Goal: Task Accomplishment & Management: Complete application form

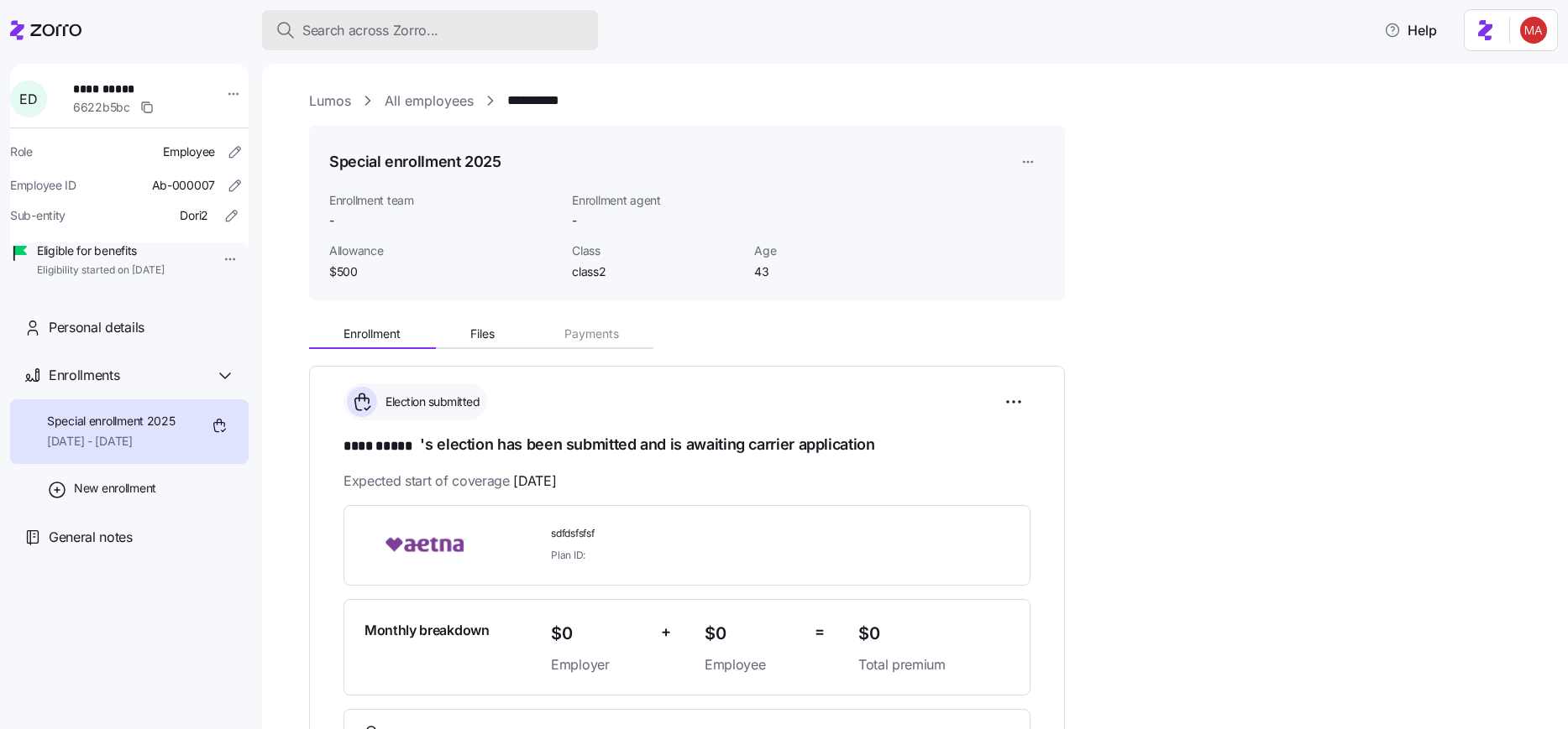
click at [405, 39] on span "Search across Zorro..." at bounding box center [370, 30] width 136 height 21
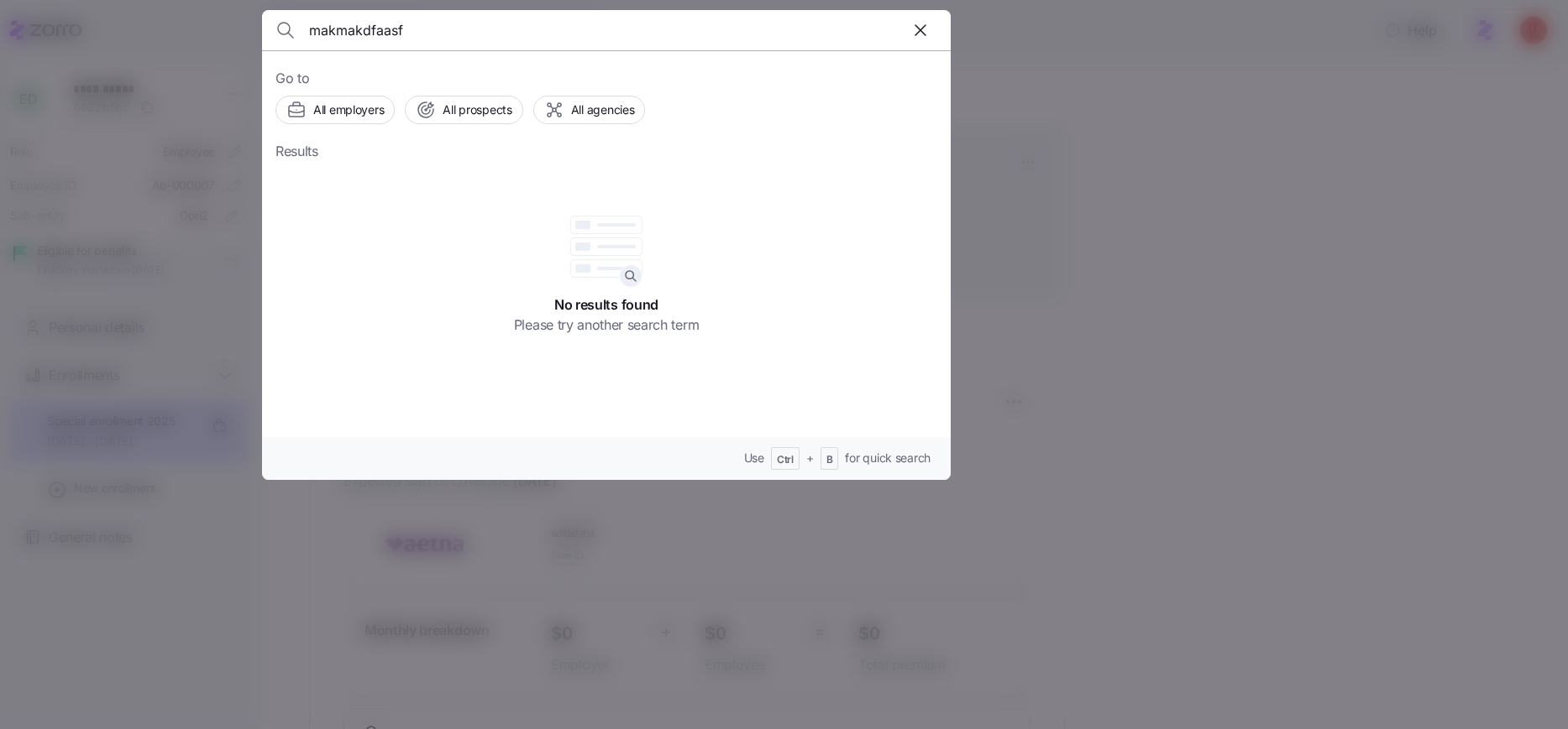
type input "makmakdfaasf"
click at [966, 584] on div at bounding box center [784, 364] width 1568 height 729
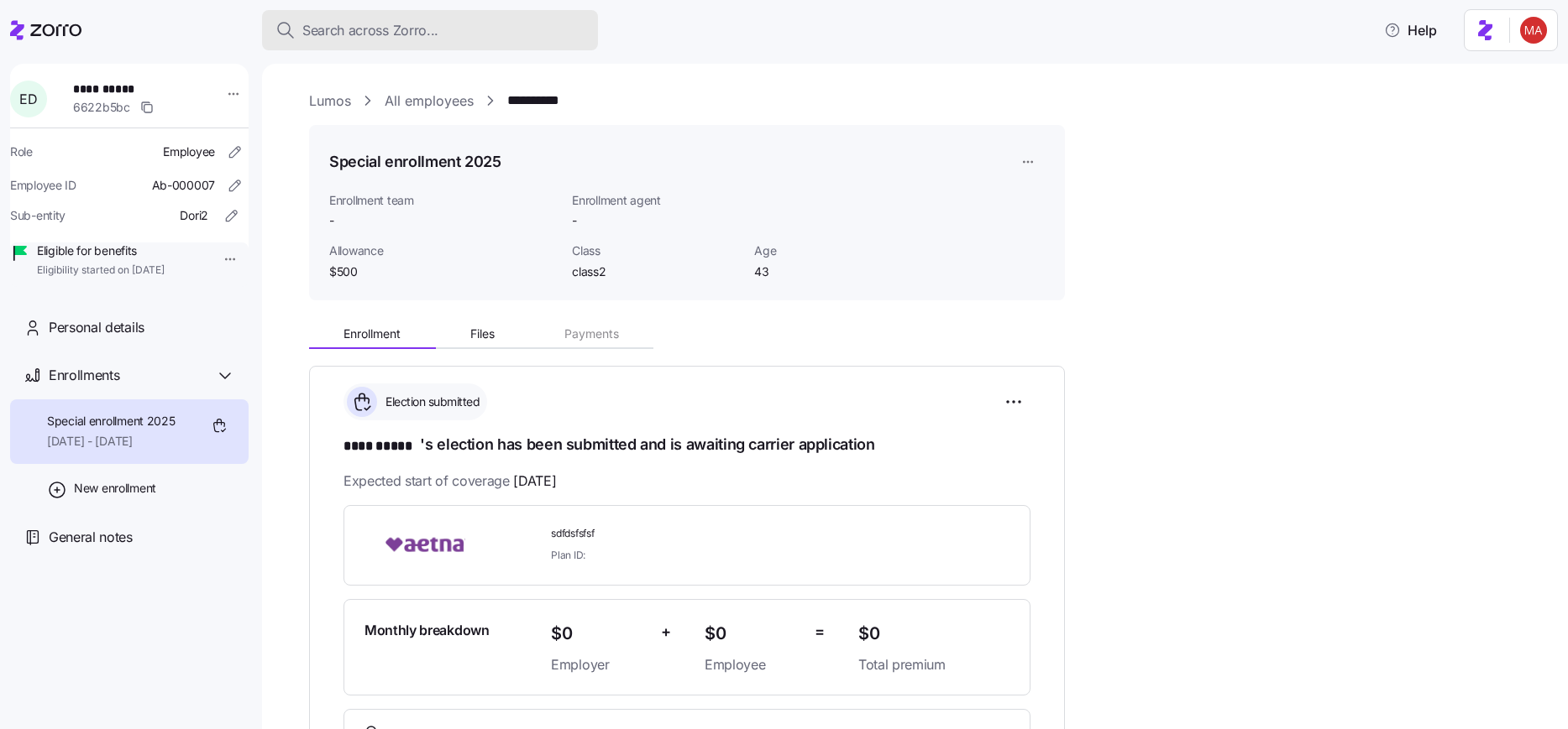
click at [446, 34] on div "Search across Zorro..." at bounding box center [430, 30] width 309 height 21
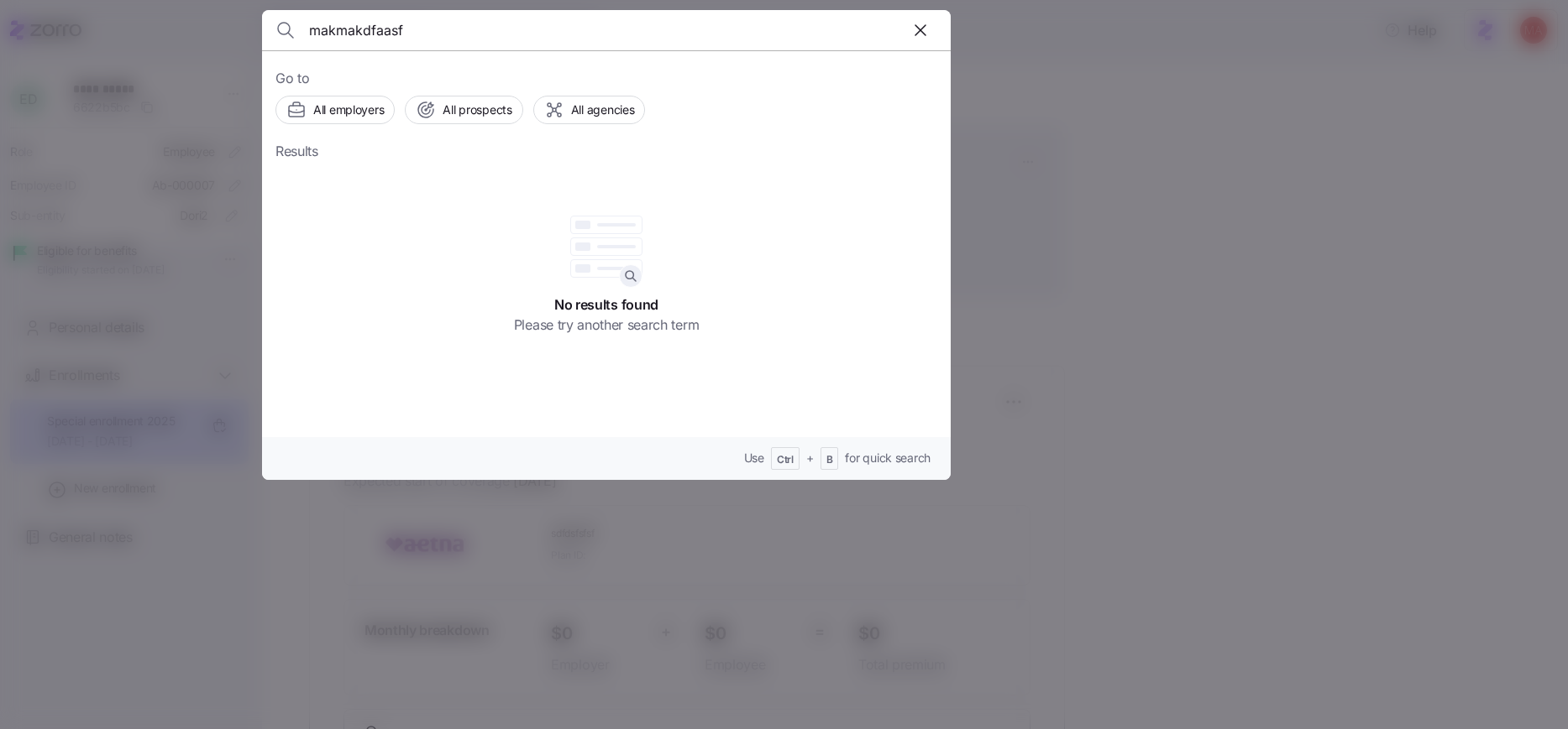
click at [917, 29] on icon "button" at bounding box center [921, 30] width 20 height 20
click at [496, 550] on div at bounding box center [784, 364] width 1568 height 729
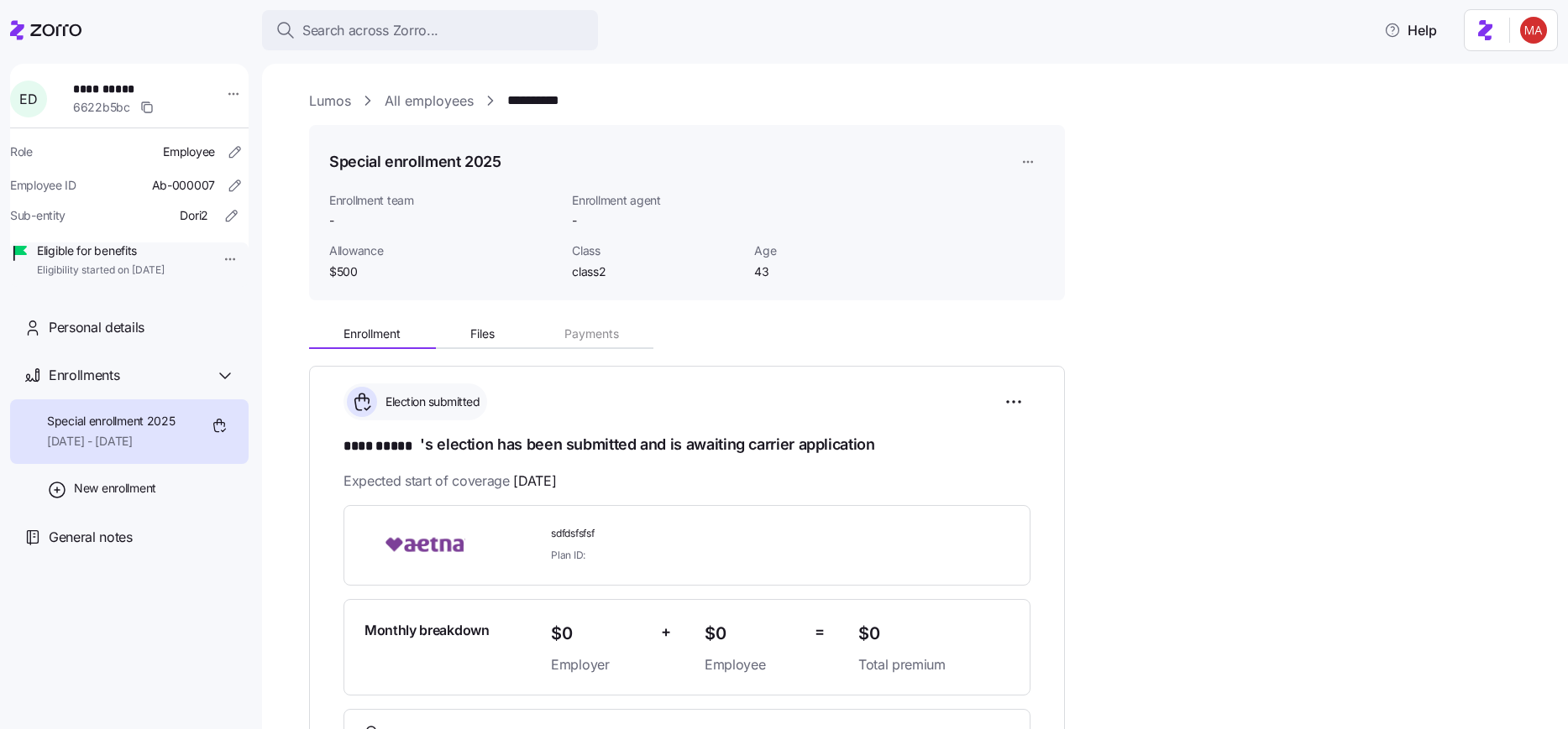
click at [1192, 567] on div "**********" at bounding box center [926, 738] width 1235 height 849
click at [451, 31] on div "Search across Zorro..." at bounding box center [430, 30] width 309 height 21
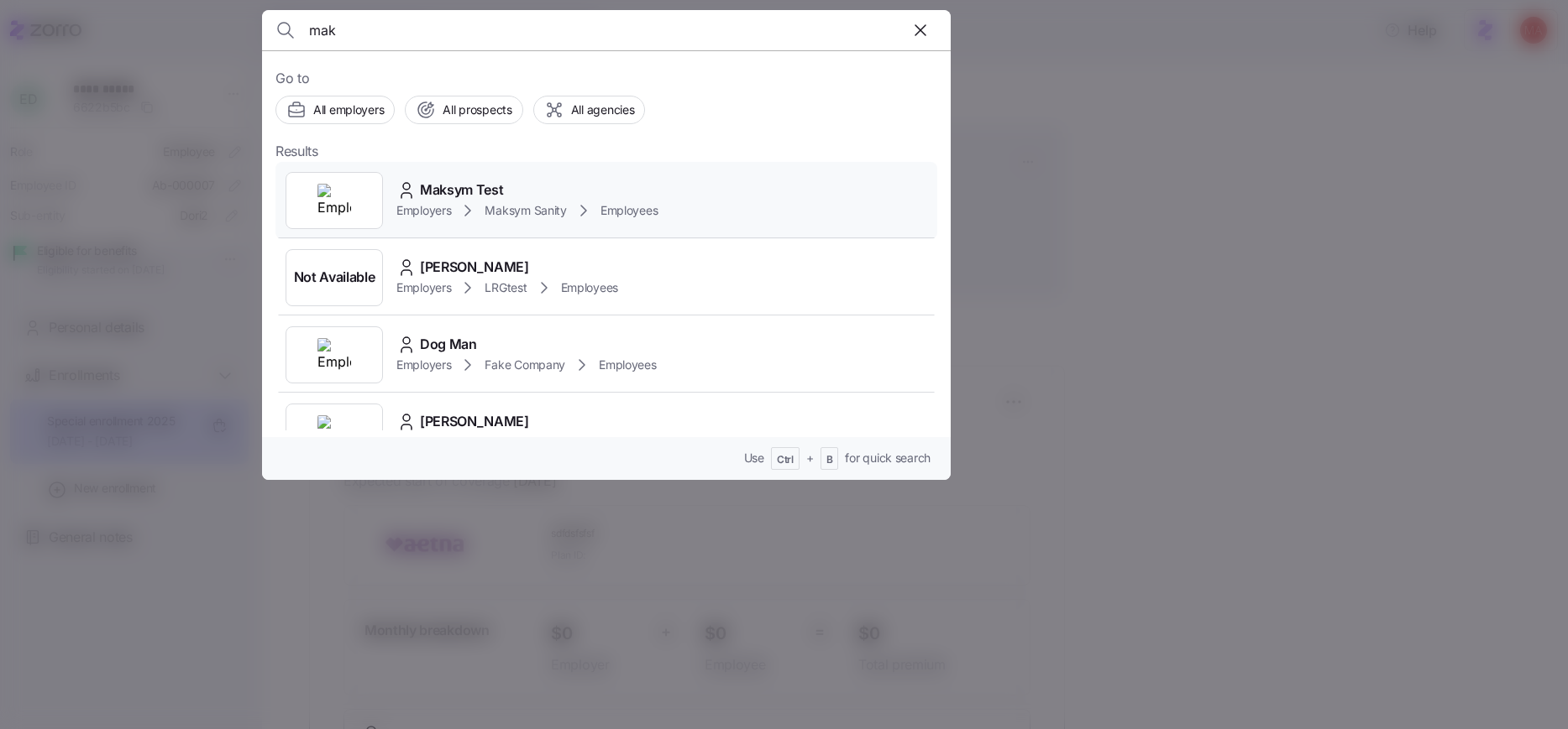
type input "mak"
click at [742, 203] on div "Maksym Test Employers Maksym Sanity Employees" at bounding box center [606, 201] width 662 height 77
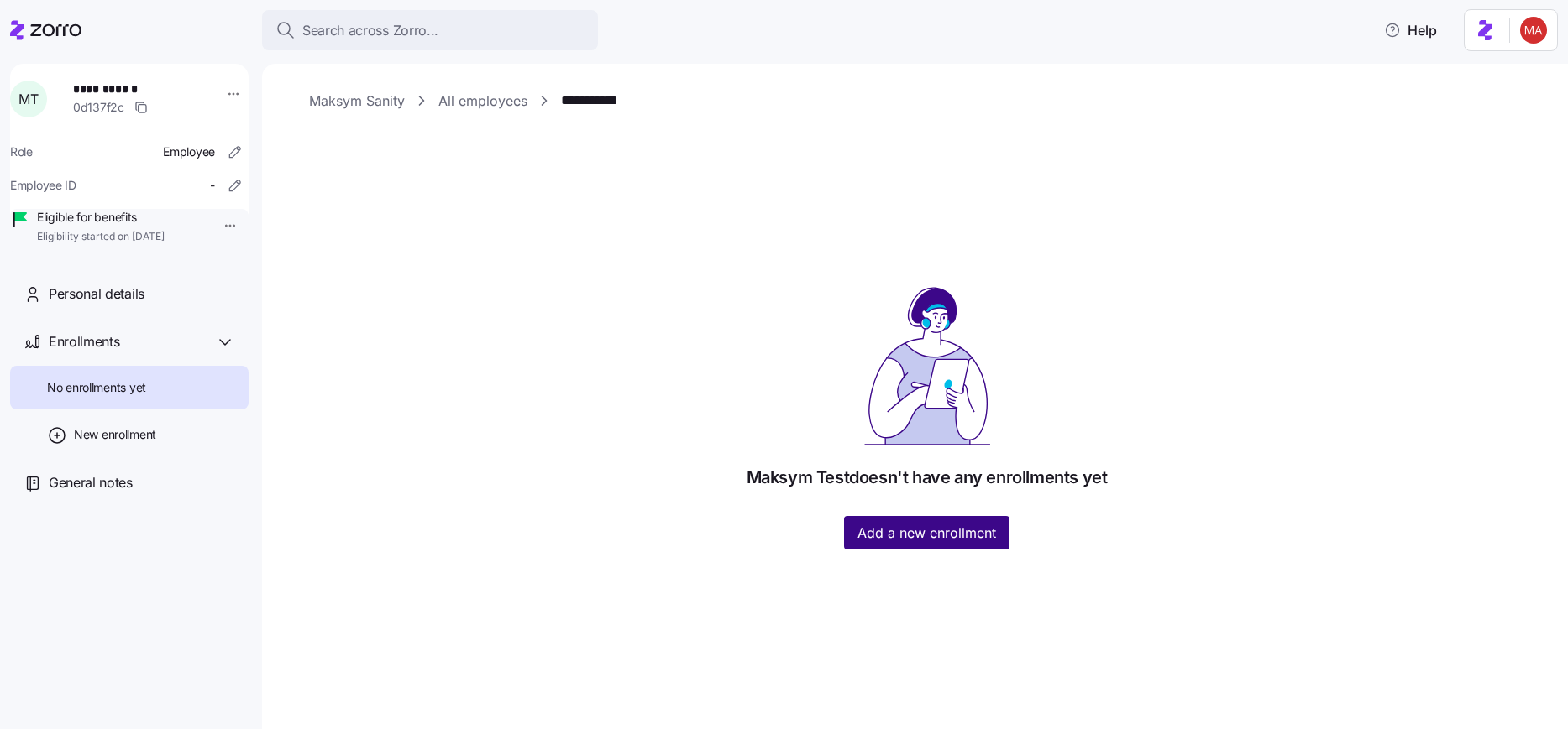
click at [931, 535] on span "Add a new enrollment" at bounding box center [926, 533] width 138 height 20
type input "2024"
type input "Special"
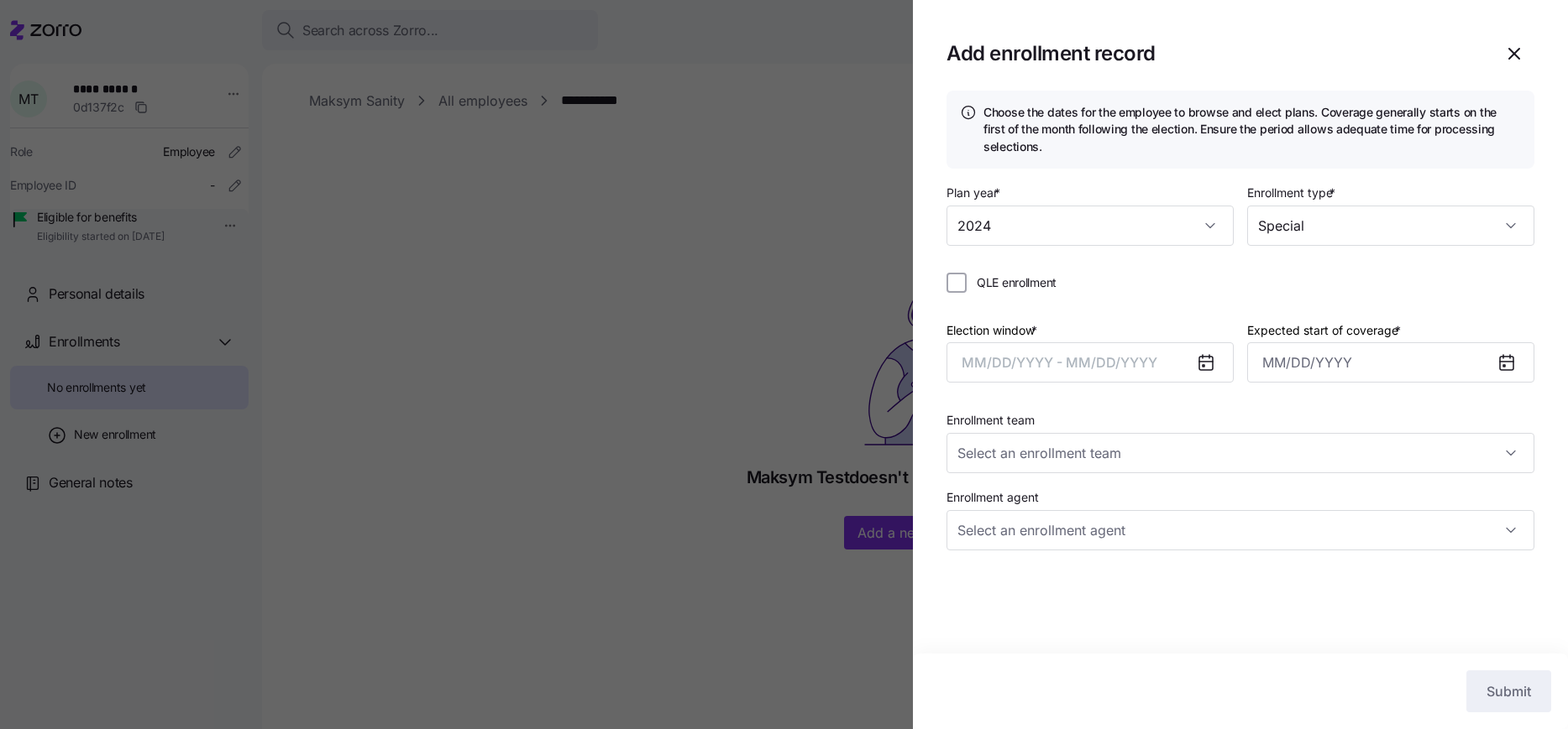
type input "Zorro Test Enrollment Team 1"
click at [1105, 383] on button "MM/DD/YYYY - MM/DD/YYYY" at bounding box center [1090, 363] width 287 height 40
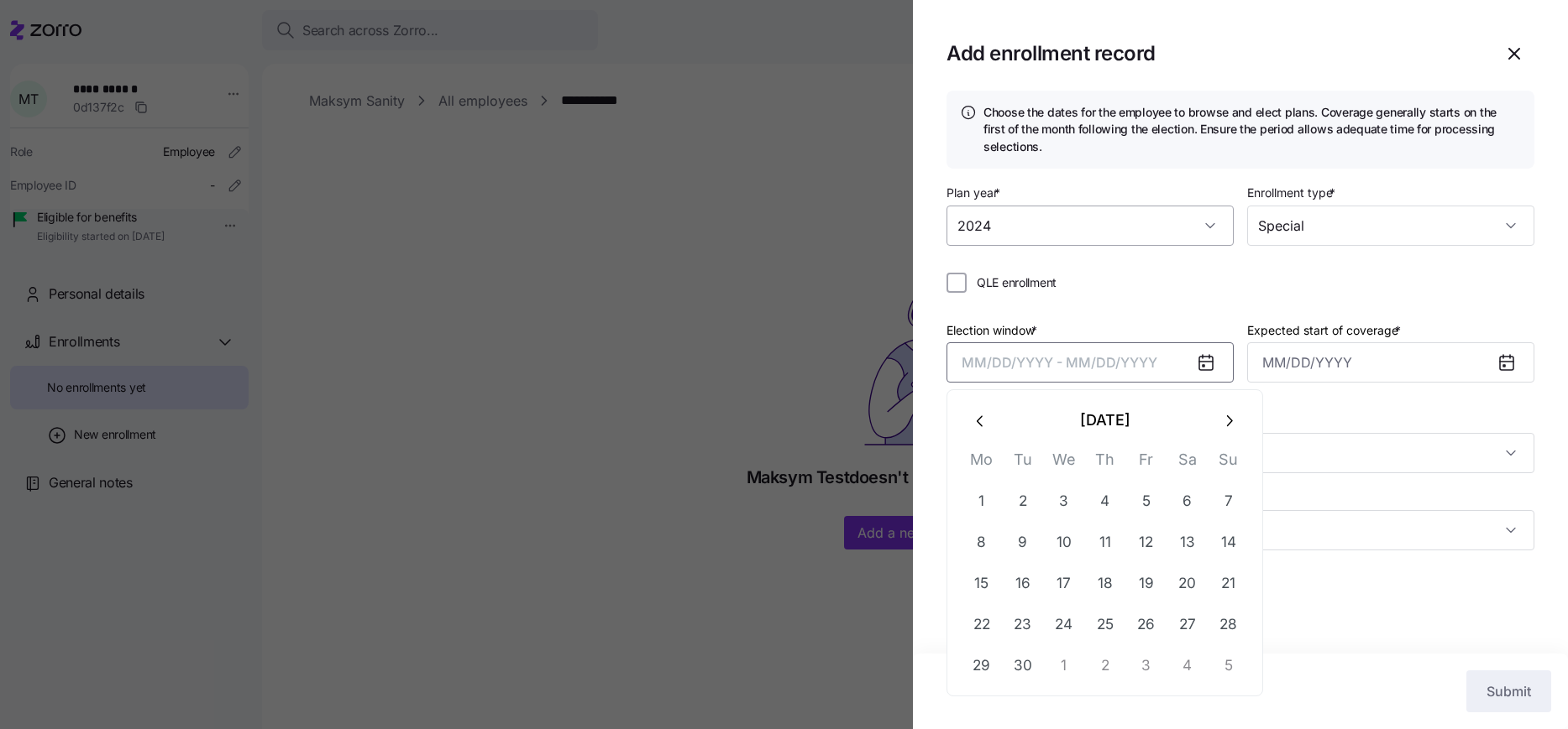
click at [1022, 227] on input "2024" at bounding box center [1090, 226] width 287 height 40
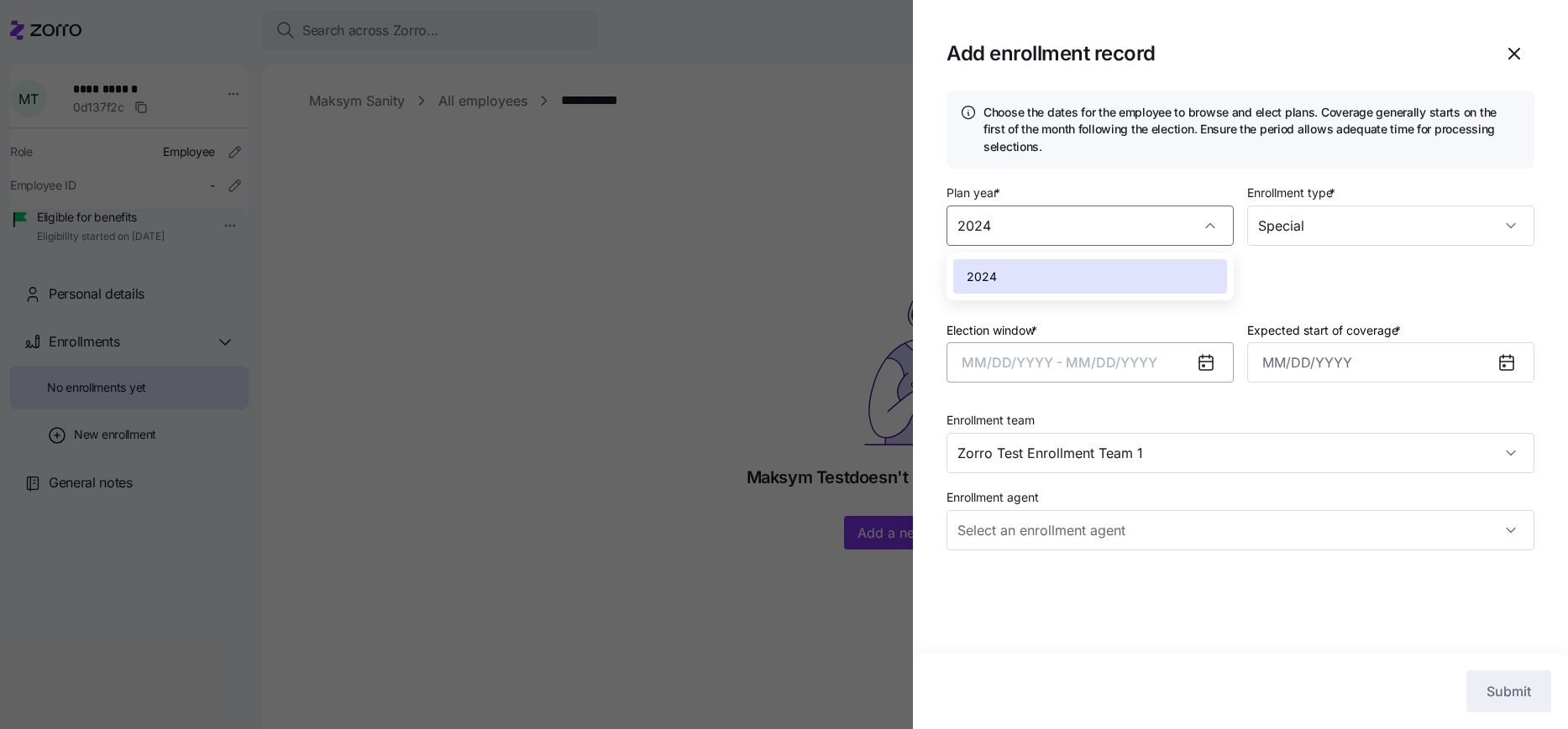
click at [1079, 383] on div "Election window * MM/DD/YYYY - MM/DD/YYYY Expected start of coverage *" at bounding box center [1240, 358] width 587 height 77
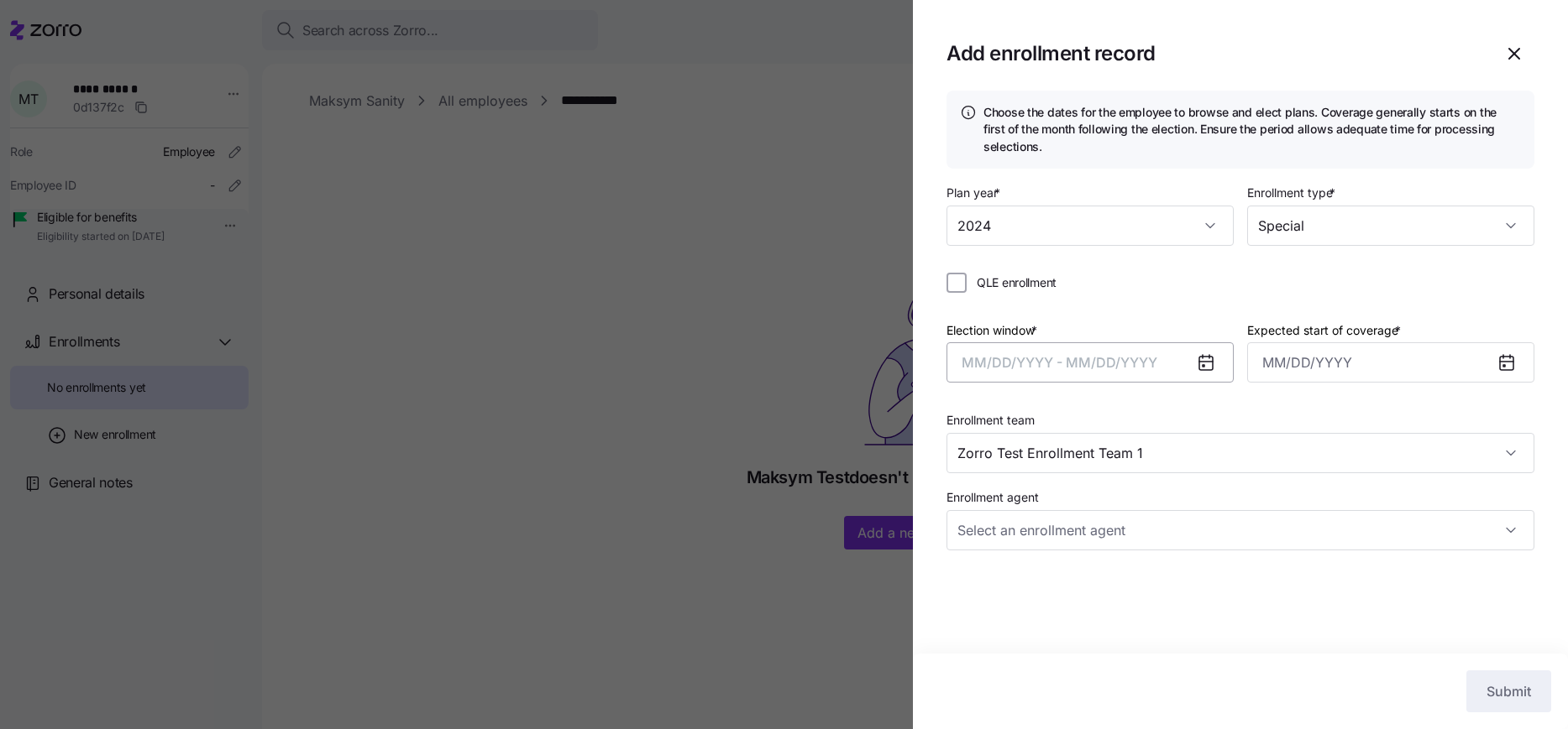
click at [1060, 376] on button "MM/DD/YYYY - MM/DD/YYYY" at bounding box center [1090, 363] width 287 height 40
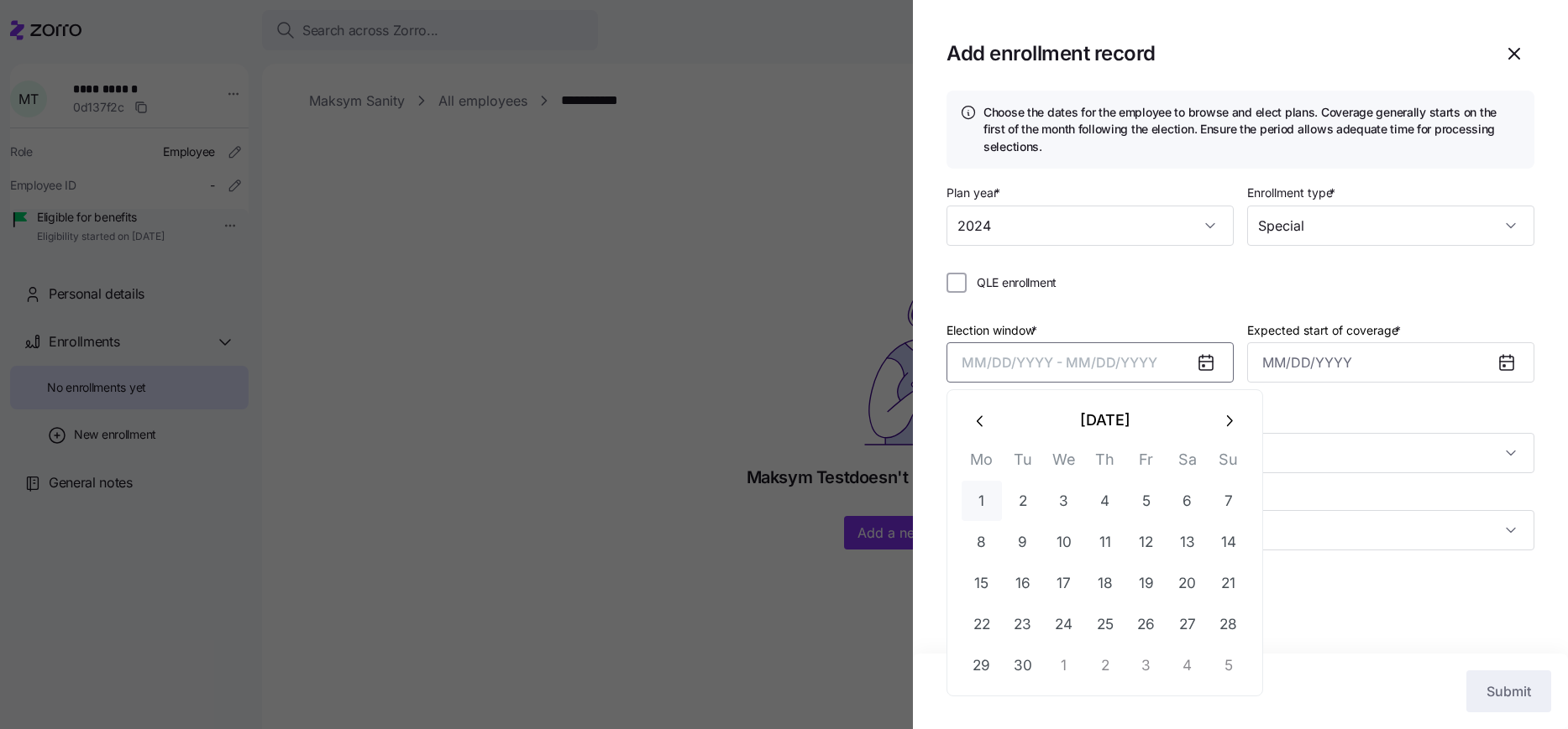
click at [985, 497] on button "1" at bounding box center [981, 502] width 41 height 40
click at [1035, 665] on button "30" at bounding box center [1023, 665] width 41 height 40
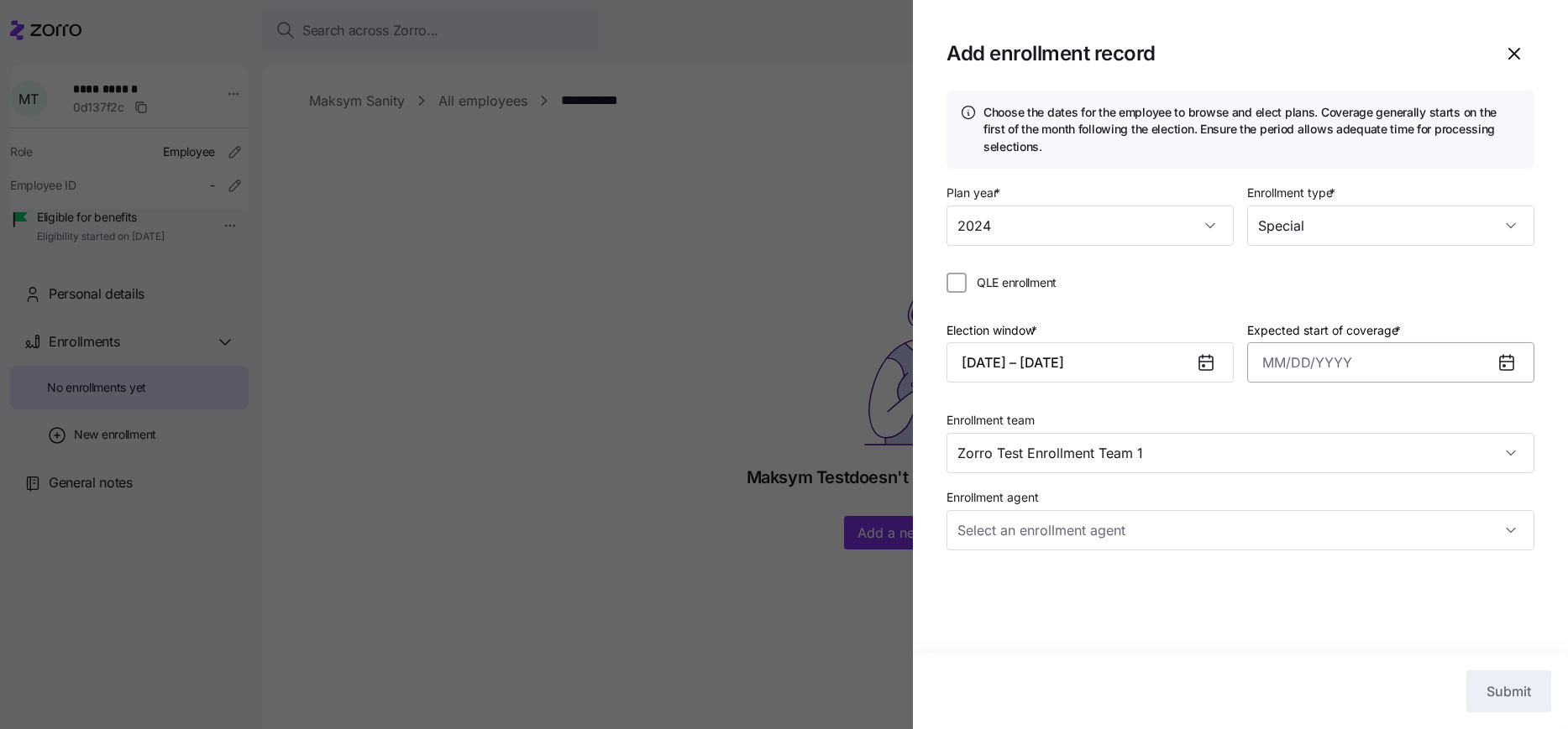
click at [1330, 369] on input "Expected start of coverage *" at bounding box center [1390, 363] width 287 height 40
click at [1204, 267] on div "Plan year * 2024 Enrollment type * Special QLE enrollment Election window * 09/…" at bounding box center [1240, 373] width 587 height 382
click at [1283, 227] on input "Special" at bounding box center [1390, 226] width 287 height 40
drag, startPoint x: 1063, startPoint y: 312, endPoint x: 1027, endPoint y: 289, distance: 42.7
click at [1063, 311] on div "Plan year * 2024 Enrollment type * Special QLE enrollment Election window * 09/…" at bounding box center [1240, 373] width 587 height 382
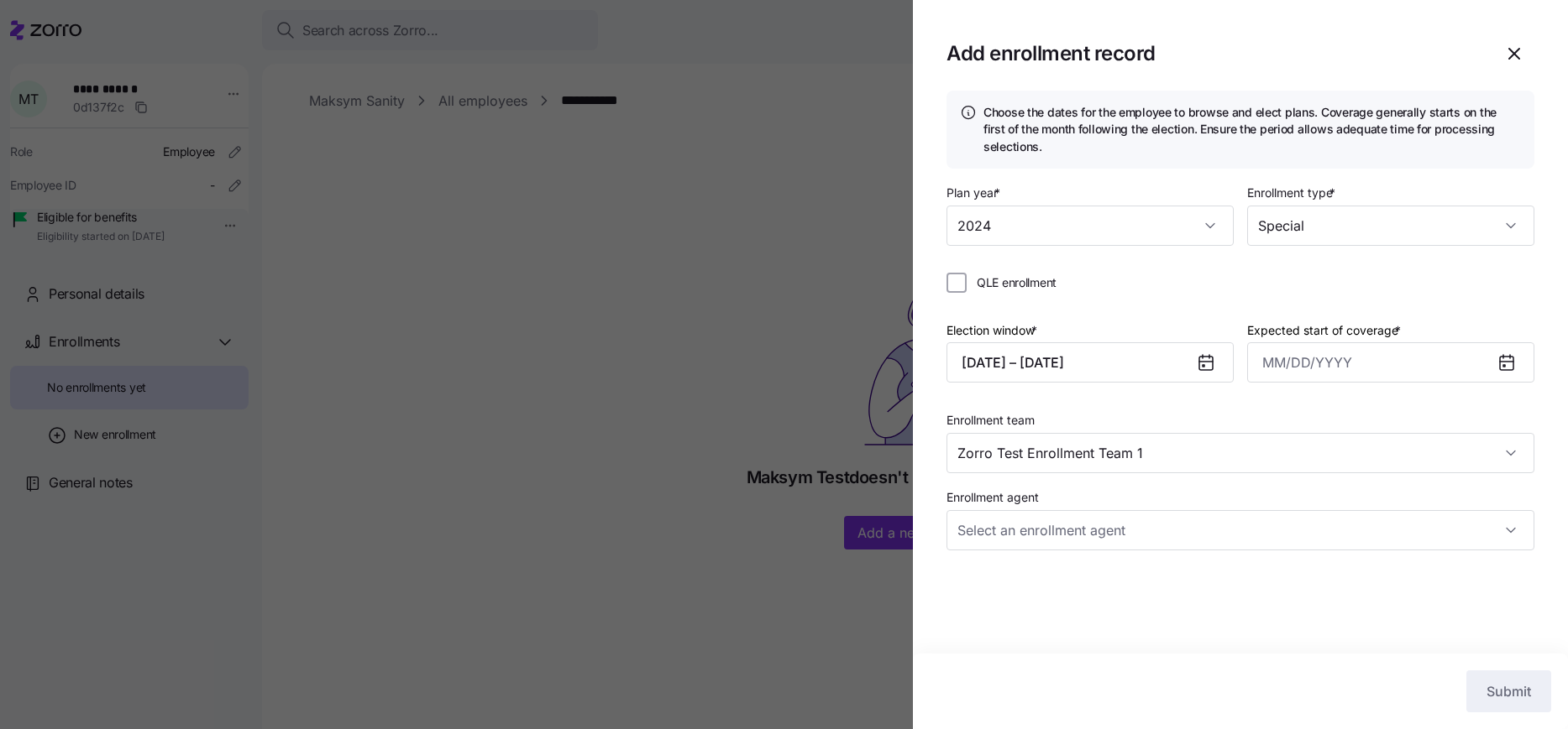
click at [1025, 285] on span "QLE enrollment" at bounding box center [1016, 283] width 80 height 17
click at [967, 285] on input "QLE enrollment" at bounding box center [957, 283] width 20 height 20
checkbox input "true"
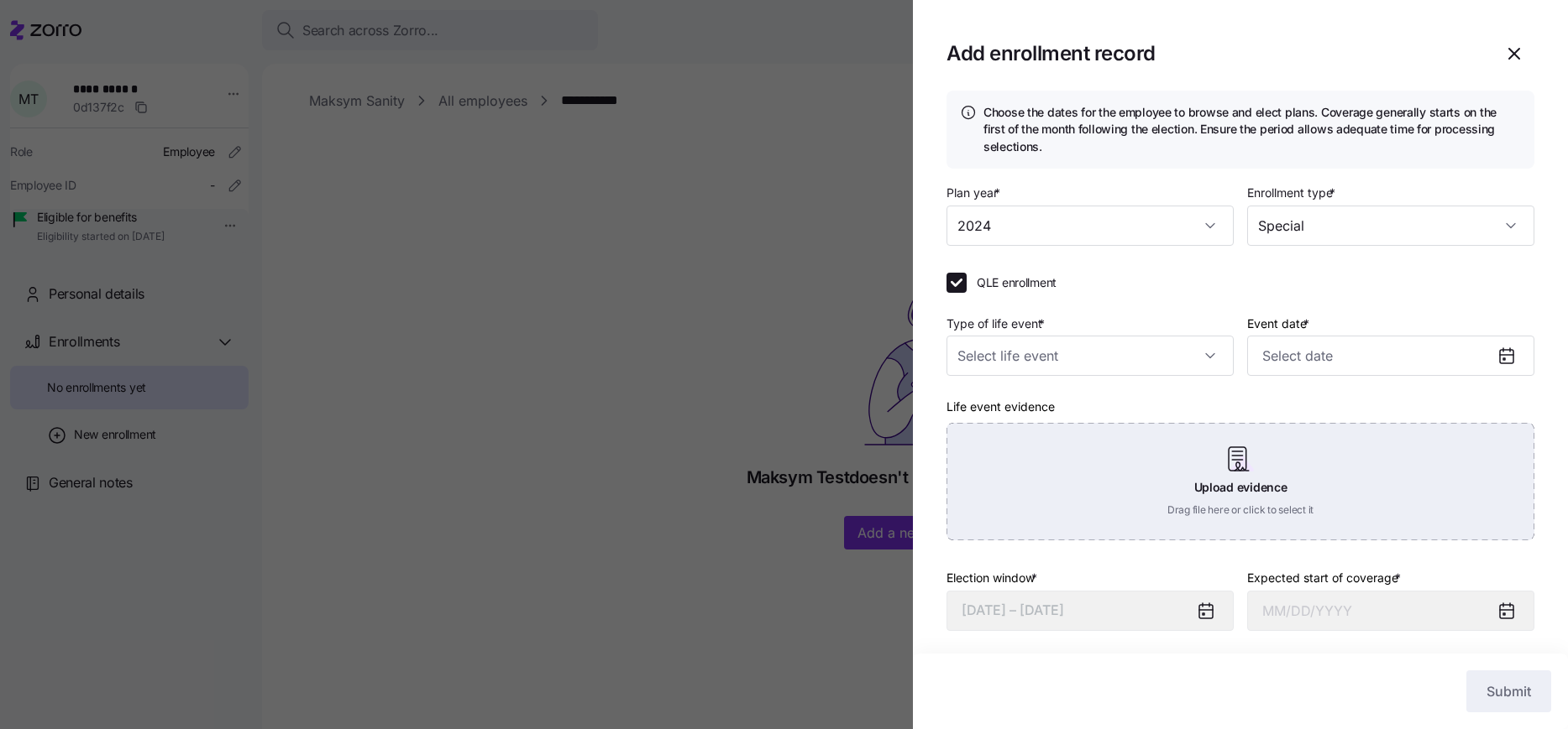
scroll to position [157, 0]
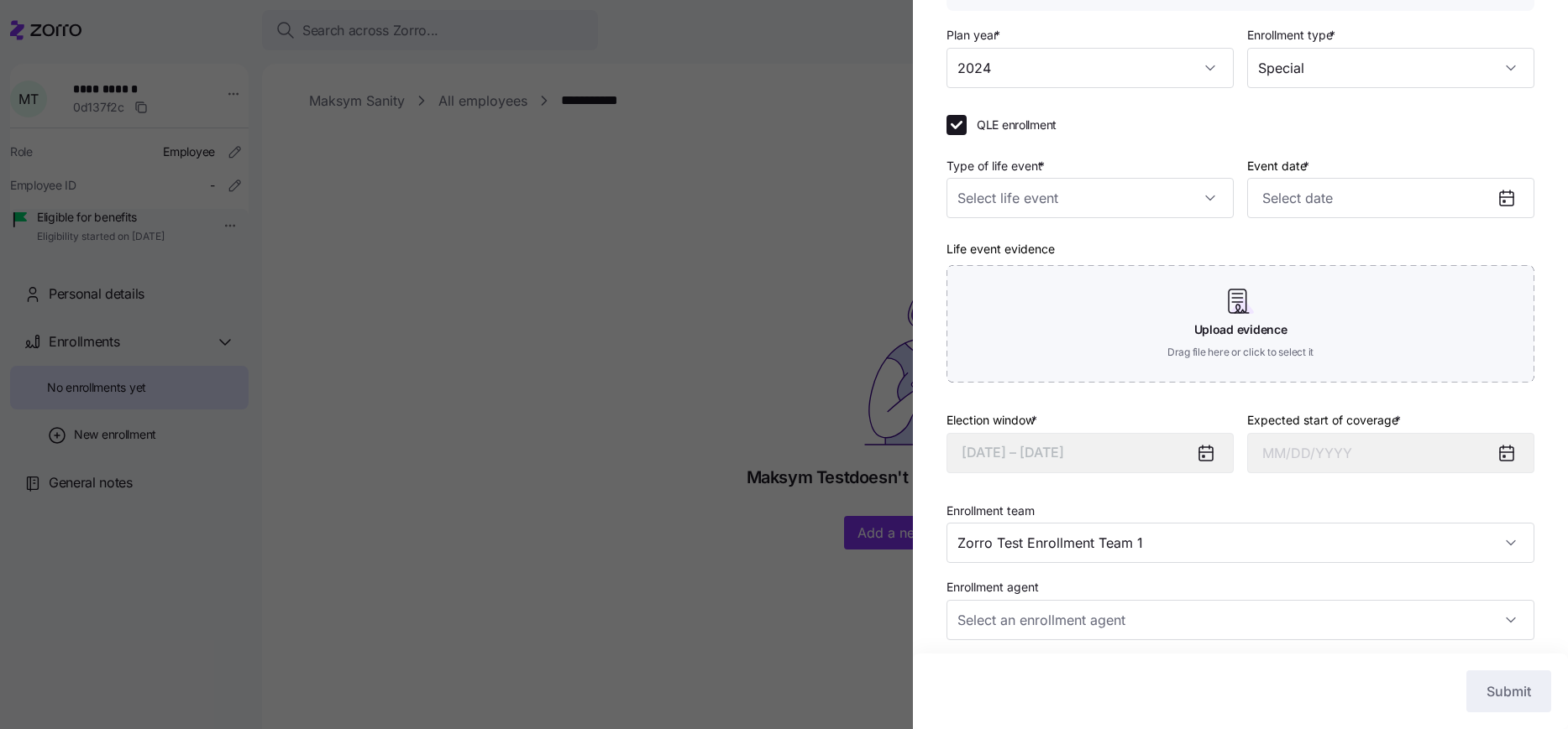
click at [991, 160] on label "Type of life event *" at bounding box center [997, 167] width 101 height 18
click at [991, 178] on input "Type of life event *" at bounding box center [1090, 198] width 287 height 40
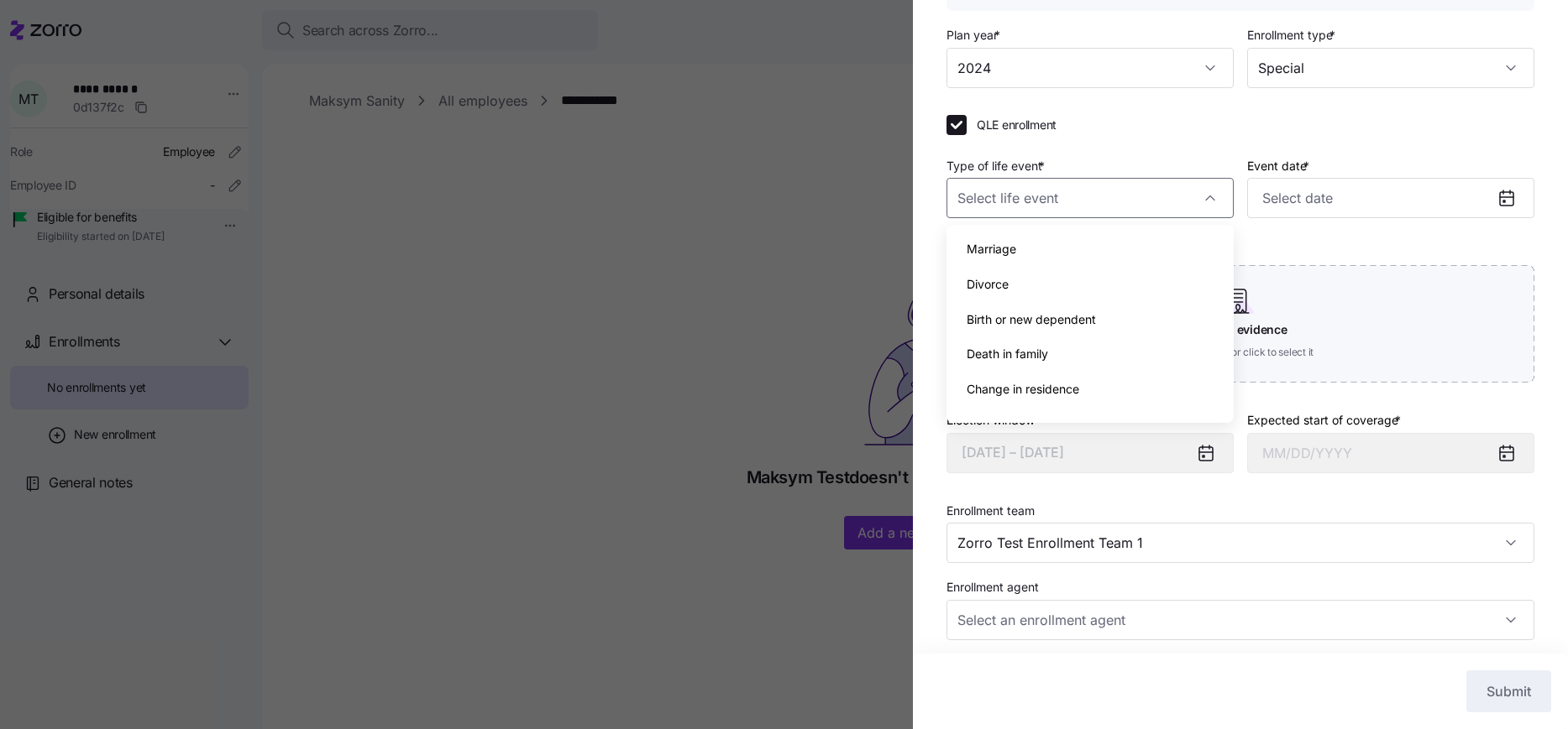
click at [1023, 264] on div "Marriage" at bounding box center [1089, 249] width 273 height 35
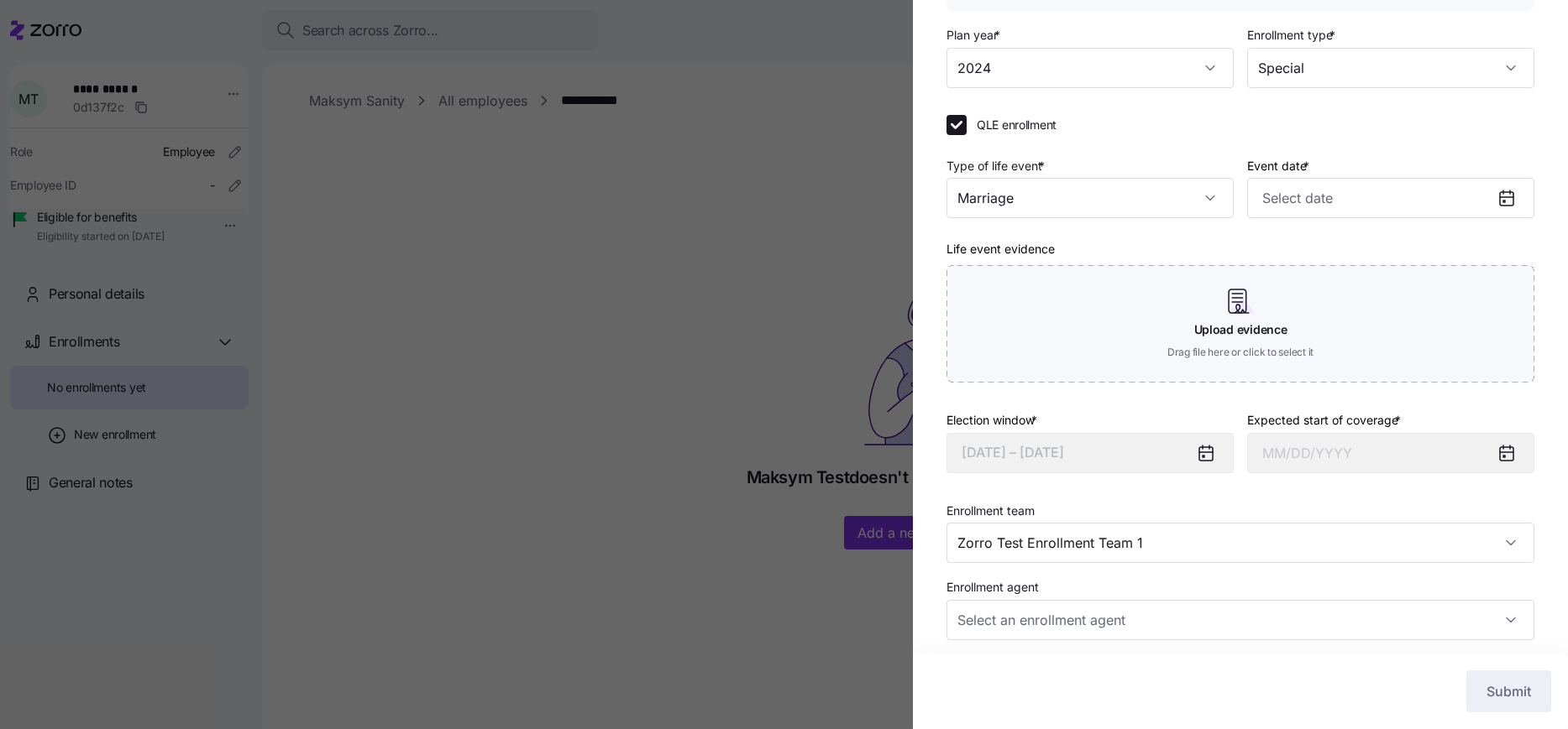
type input "Marriage"
click at [1331, 203] on input "Event date *" at bounding box center [1390, 198] width 287 height 40
click at [1319, 201] on input "Event date *" at bounding box center [1390, 198] width 287 height 40
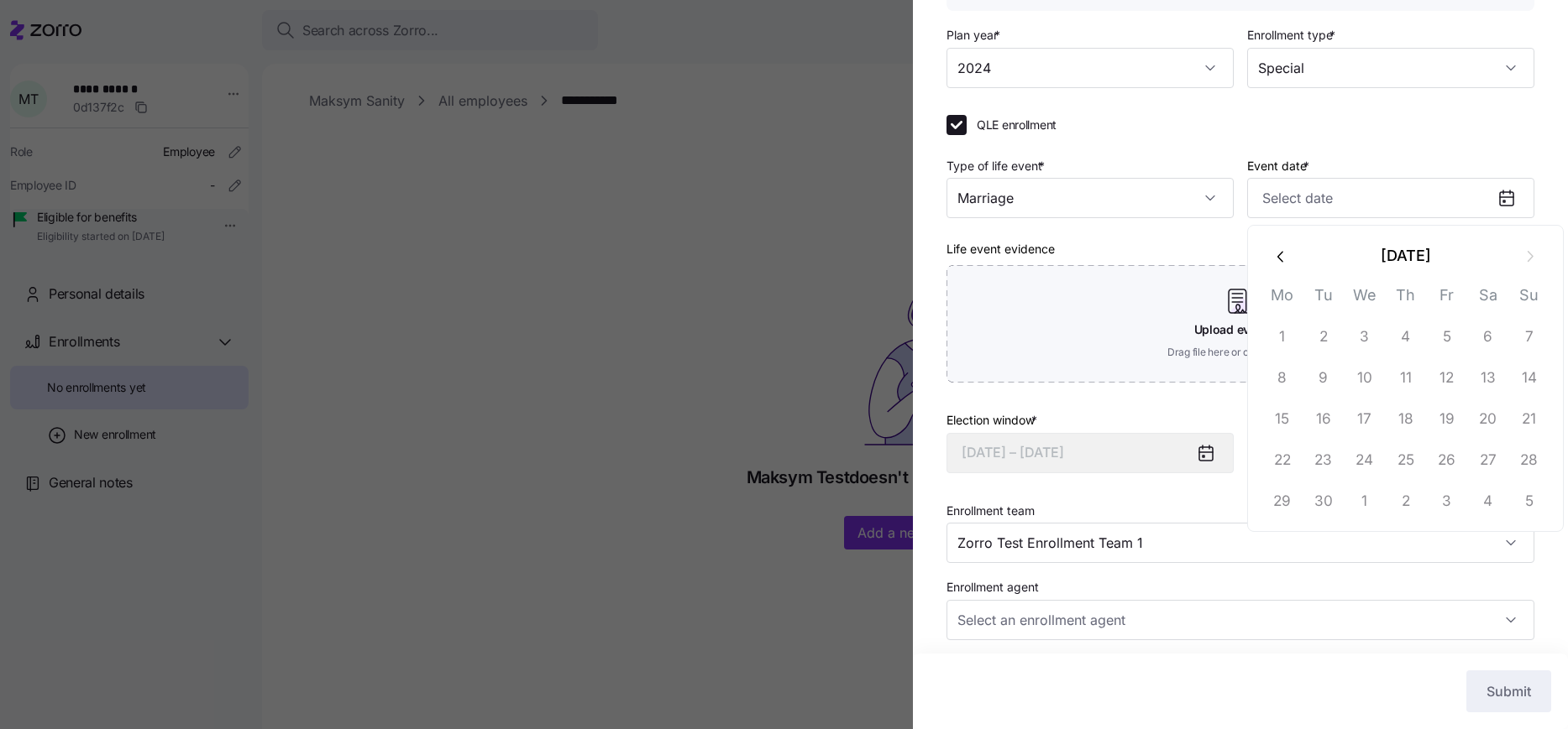
click at [1272, 250] on button "button" at bounding box center [1282, 256] width 41 height 40
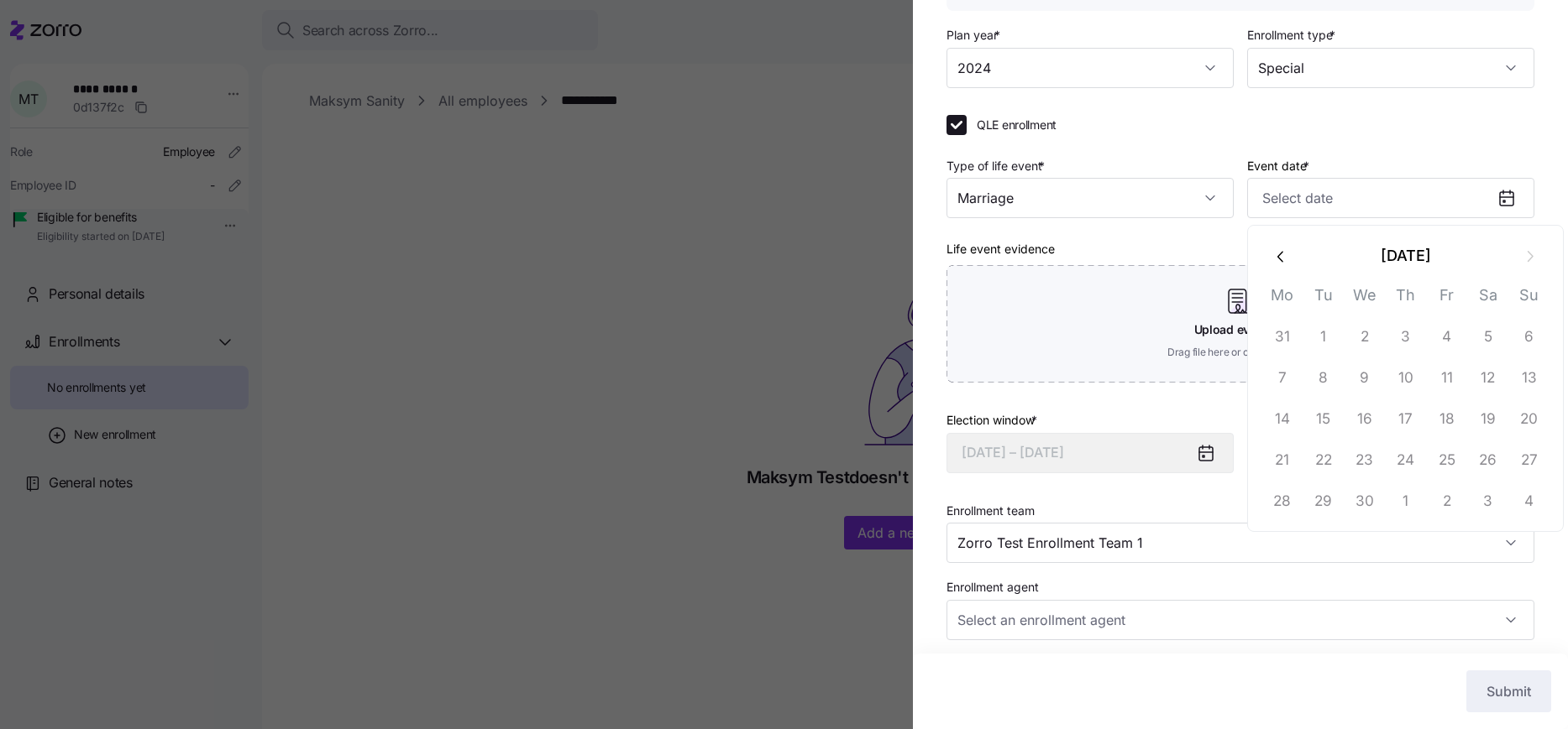
click at [1272, 250] on button "button" at bounding box center [1282, 256] width 41 height 40
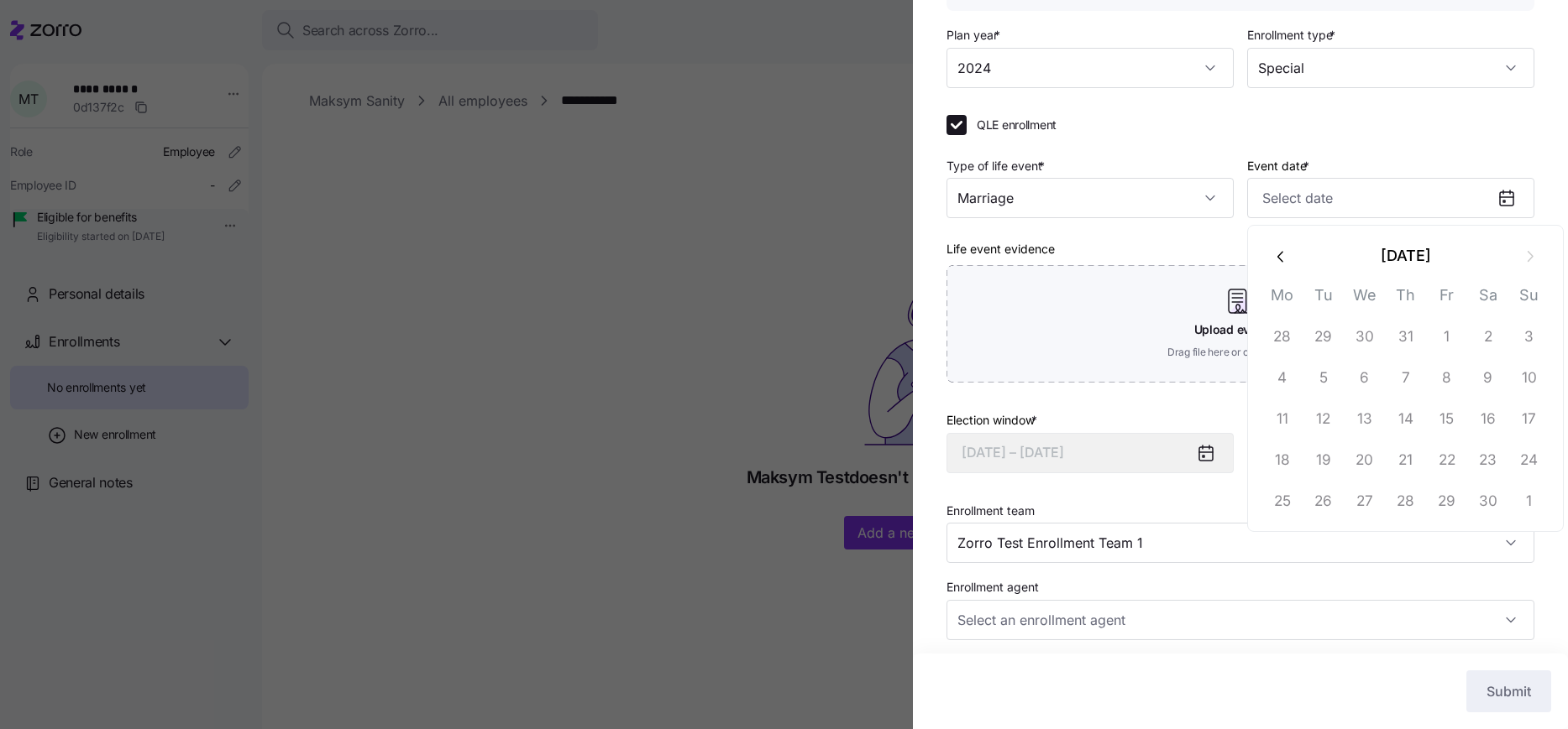
click at [1272, 250] on button "button" at bounding box center [1282, 256] width 41 height 40
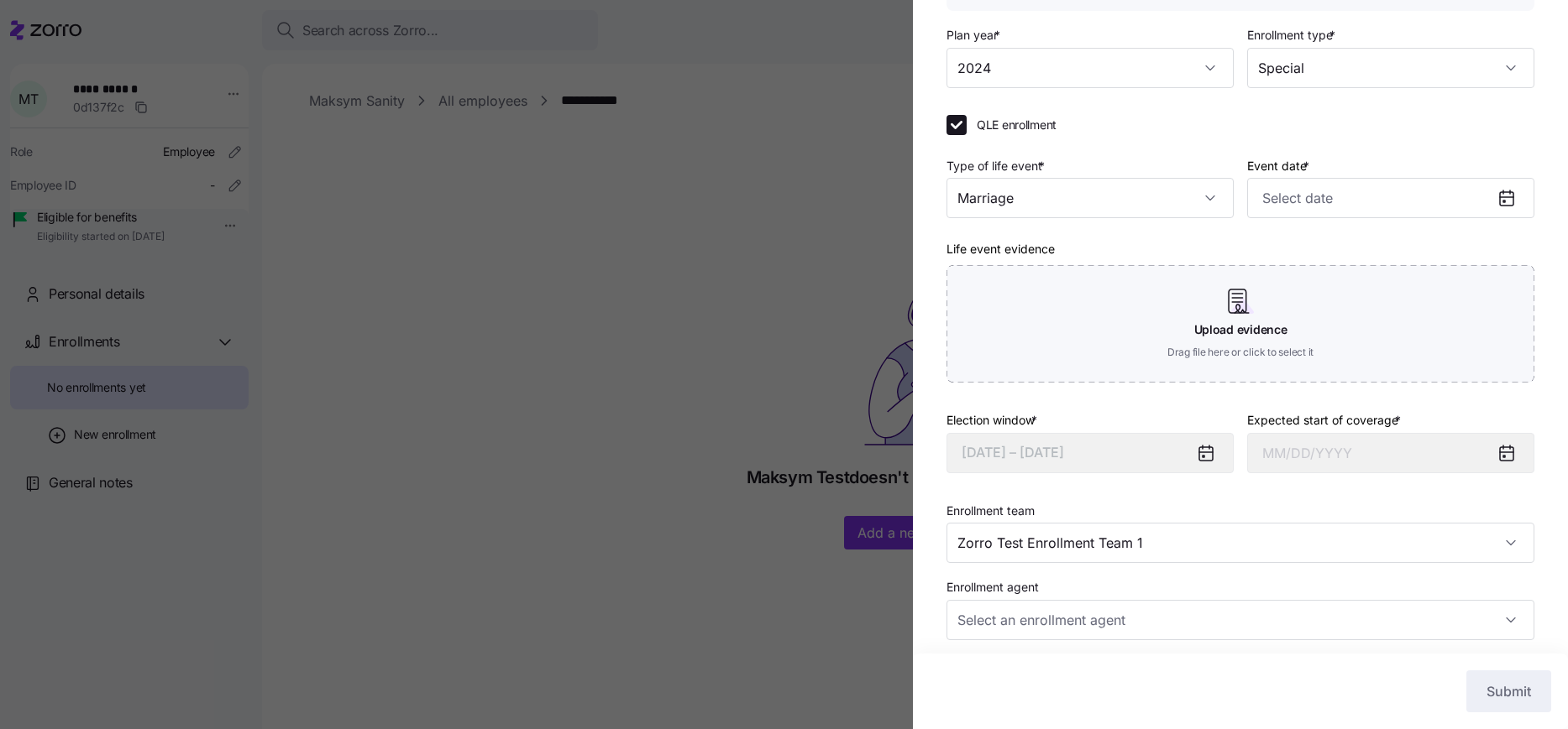
click at [1272, 250] on div "Life event evidence Upload evidence Drag file here or click to select it" at bounding box center [1240, 310] width 587 height 145
click at [1295, 219] on div "Type of life event * Marriage Event date * Life event evidence Upload evidence …" at bounding box center [1240, 276] width 587 height 241
click at [1295, 206] on input "Event date *" at bounding box center [1390, 198] width 287 height 40
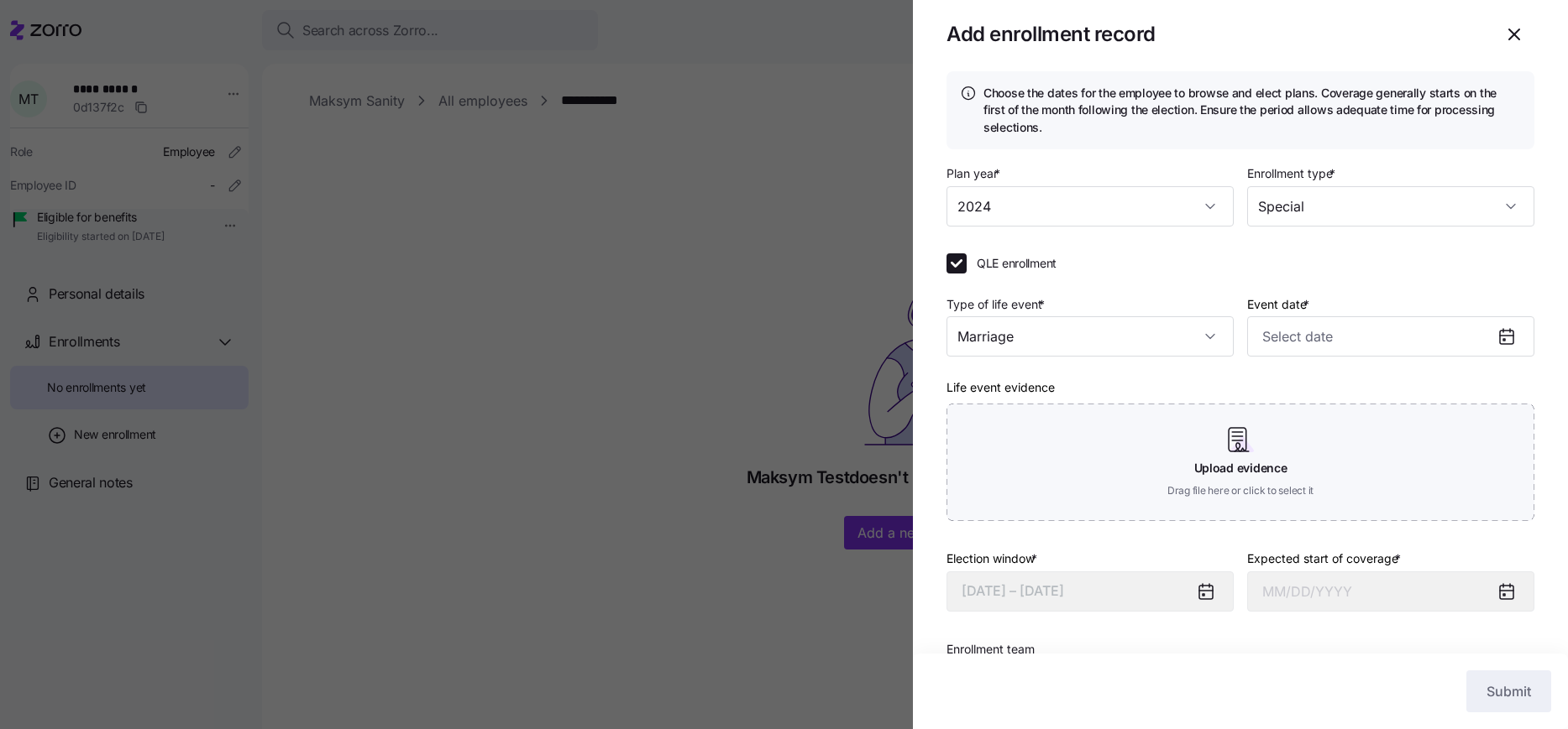
scroll to position [0, 0]
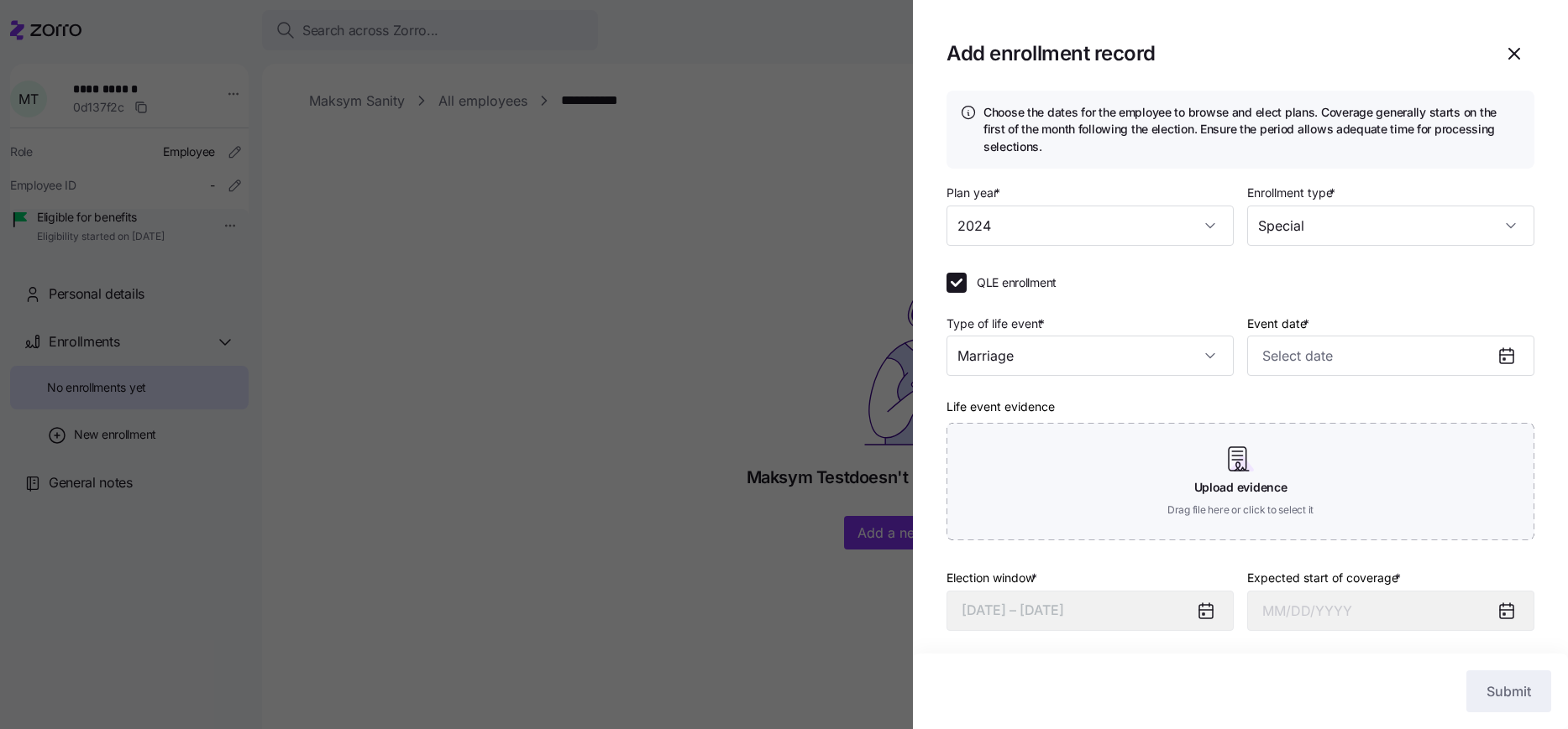
click at [564, 235] on div at bounding box center [784, 364] width 1568 height 729
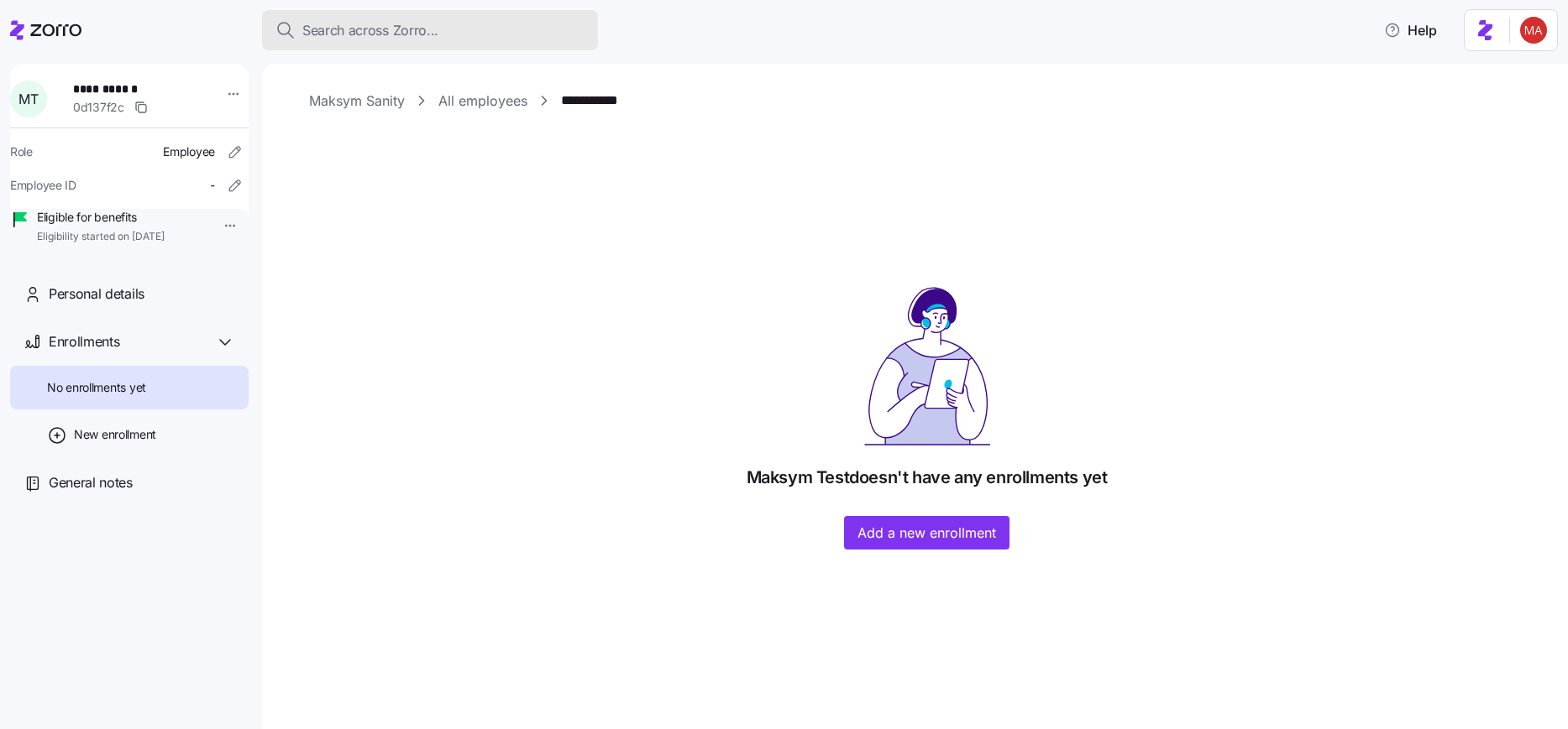
click at [439, 17] on button "Search across Zorro..." at bounding box center [430, 30] width 336 height 40
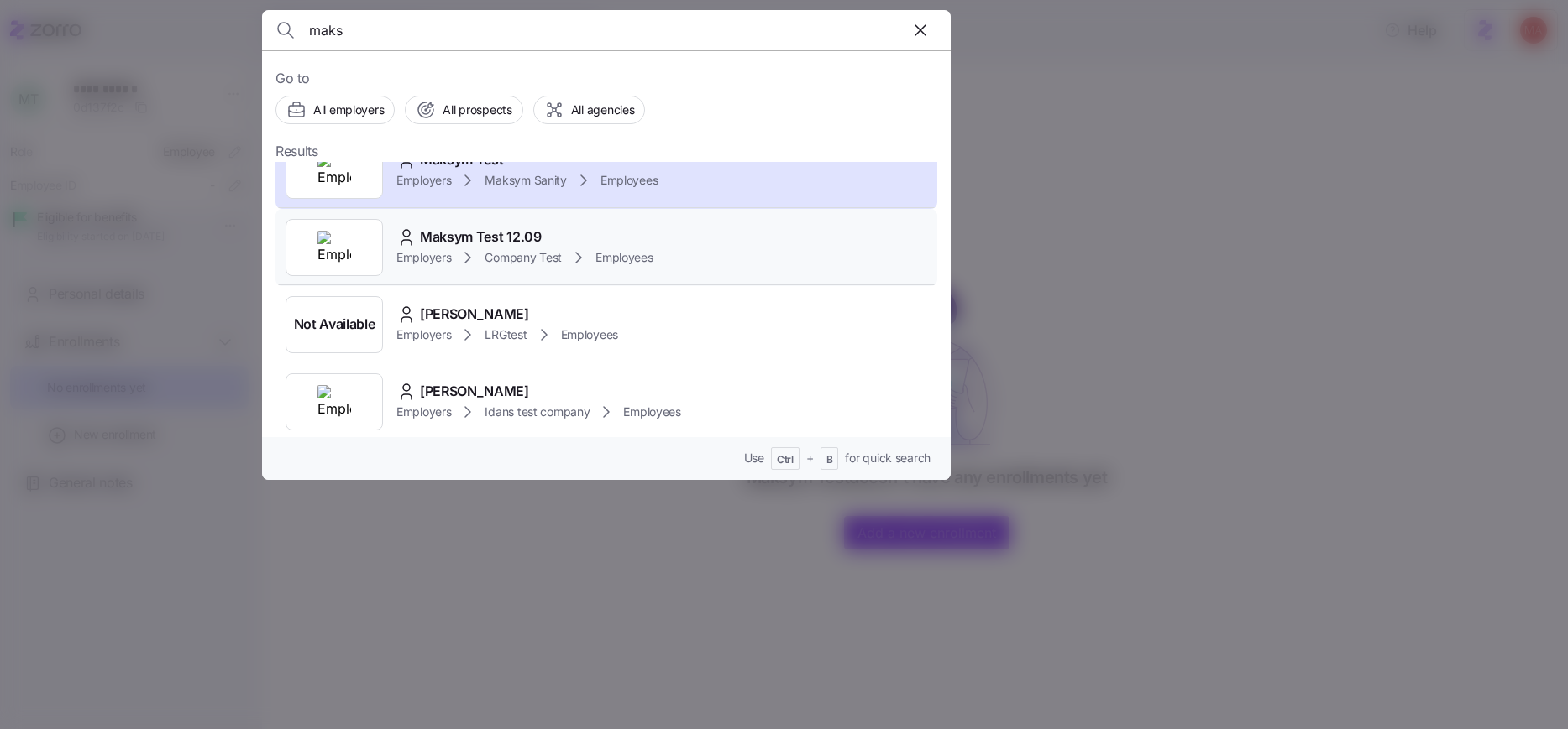
scroll to position [118, 0]
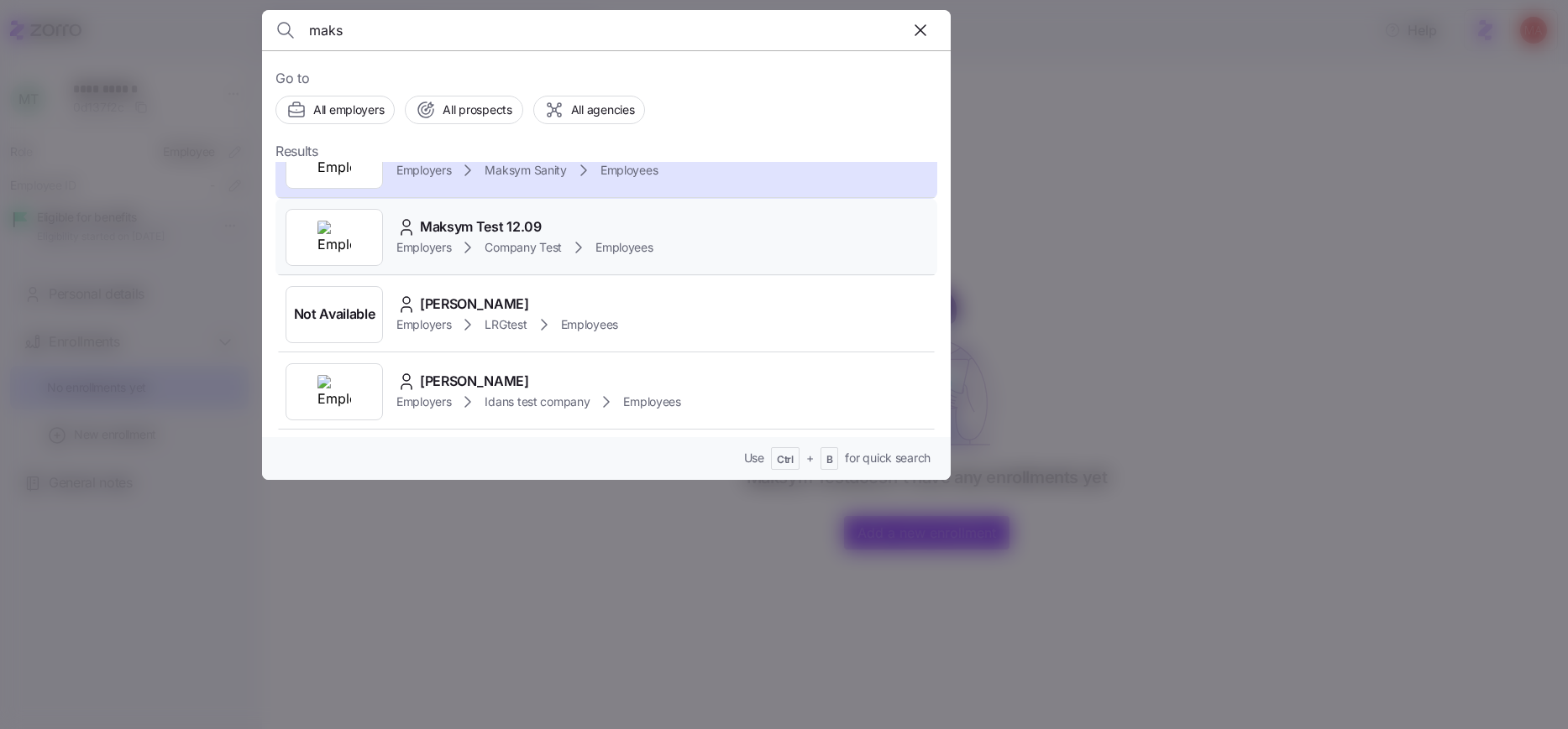
type input "maks"
click at [703, 247] on div "Maksym Test 12.09 Employers Company Test Employees" at bounding box center [606, 237] width 662 height 77
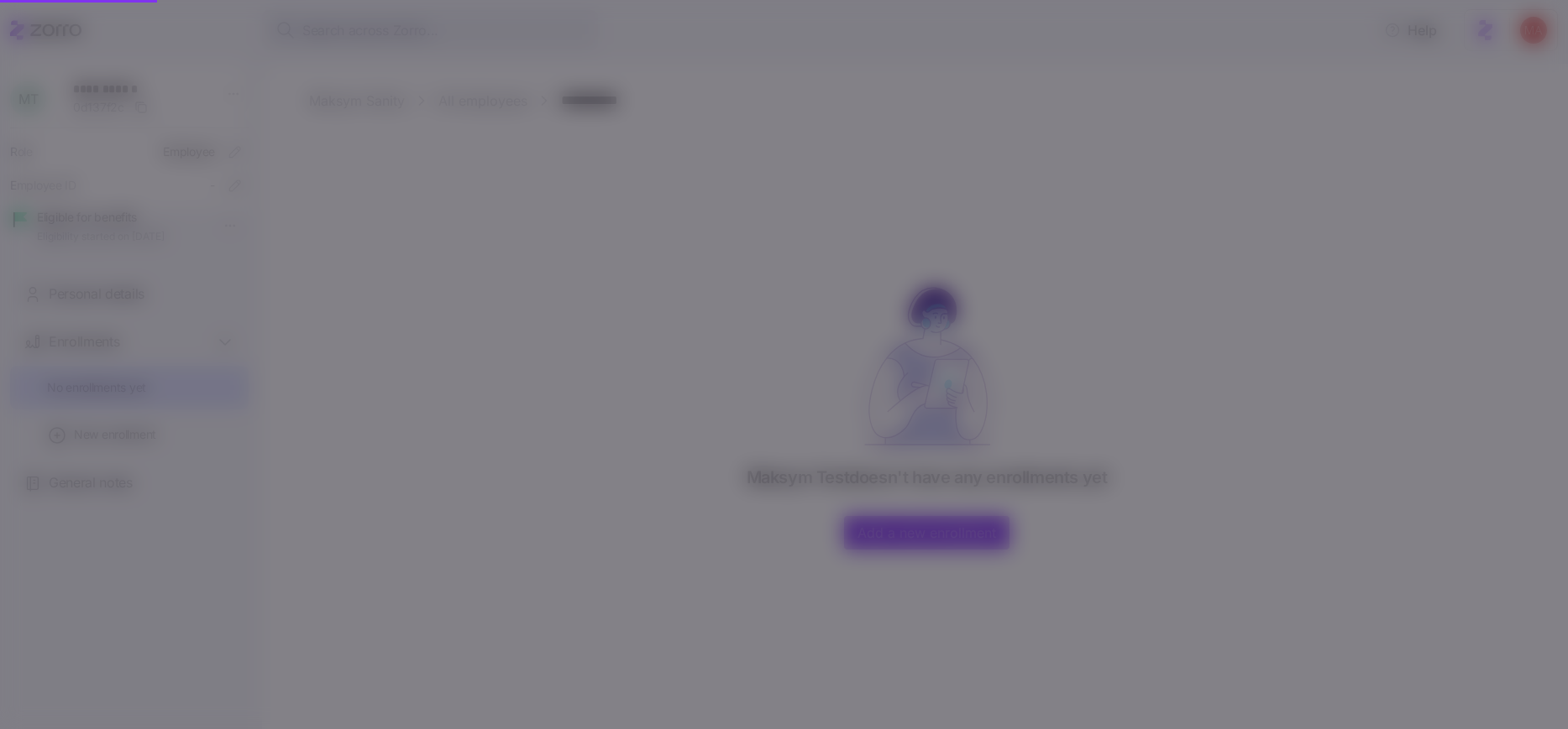
scroll to position [0, 0]
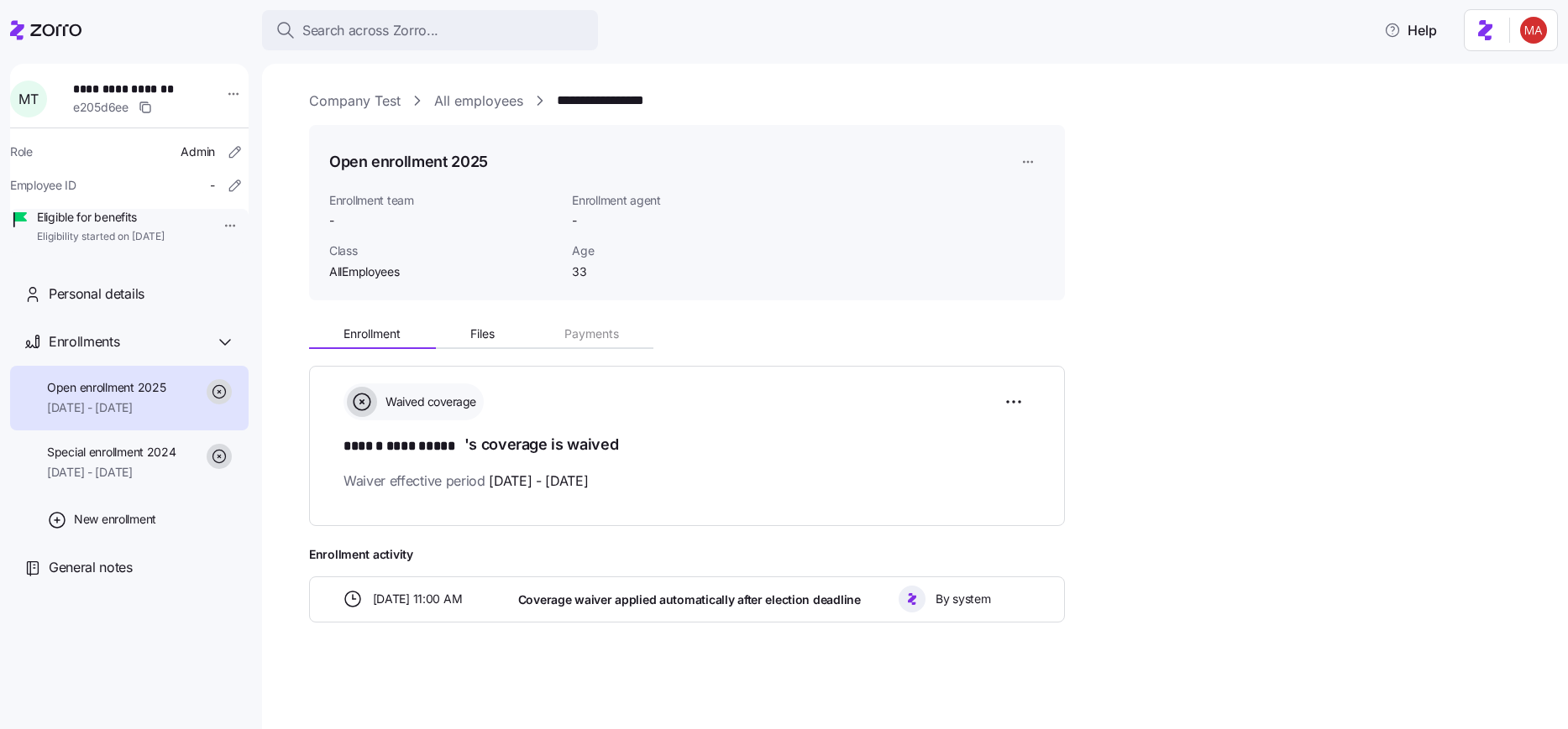
click at [1025, 162] on html "**********" at bounding box center [784, 360] width 1568 height 720
click at [1059, 260] on div "Delete enrollment record" at bounding box center [1092, 257] width 135 height 18
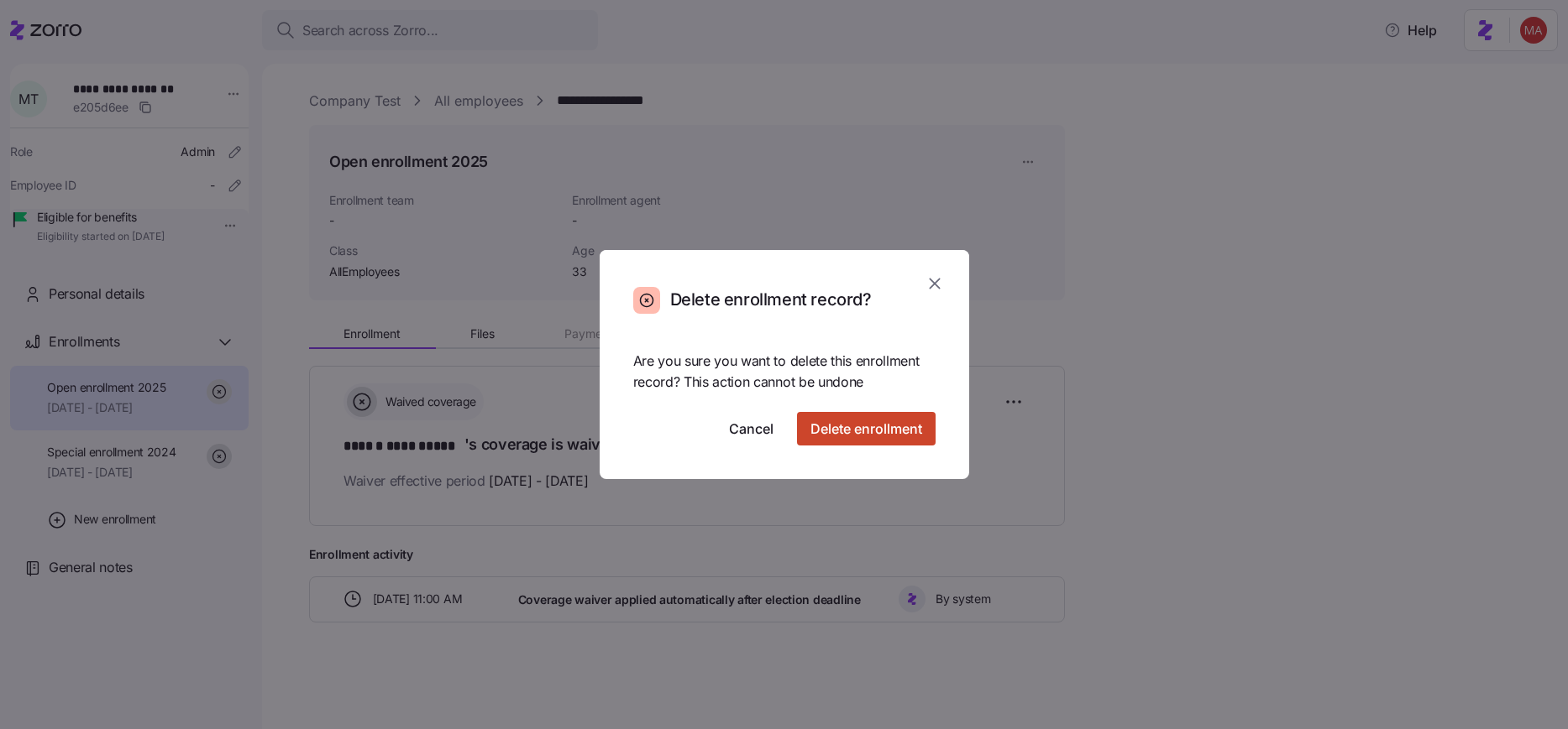
click at [893, 437] on span "Delete enrollment" at bounding box center [865, 429] width 111 height 20
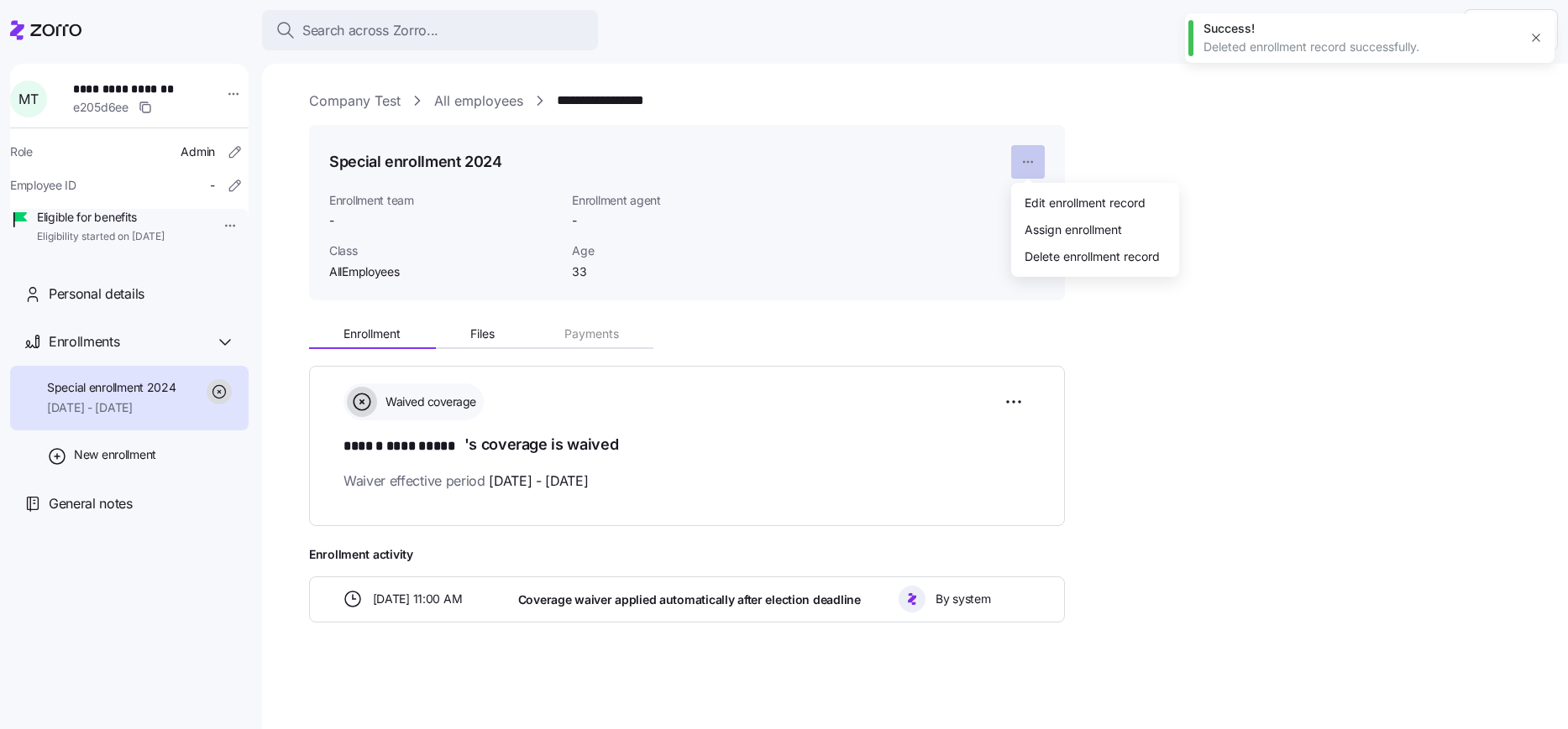
click at [1029, 155] on html "**********" at bounding box center [784, 360] width 1568 height 720
click at [1044, 255] on div "Delete enrollment record" at bounding box center [1092, 257] width 135 height 18
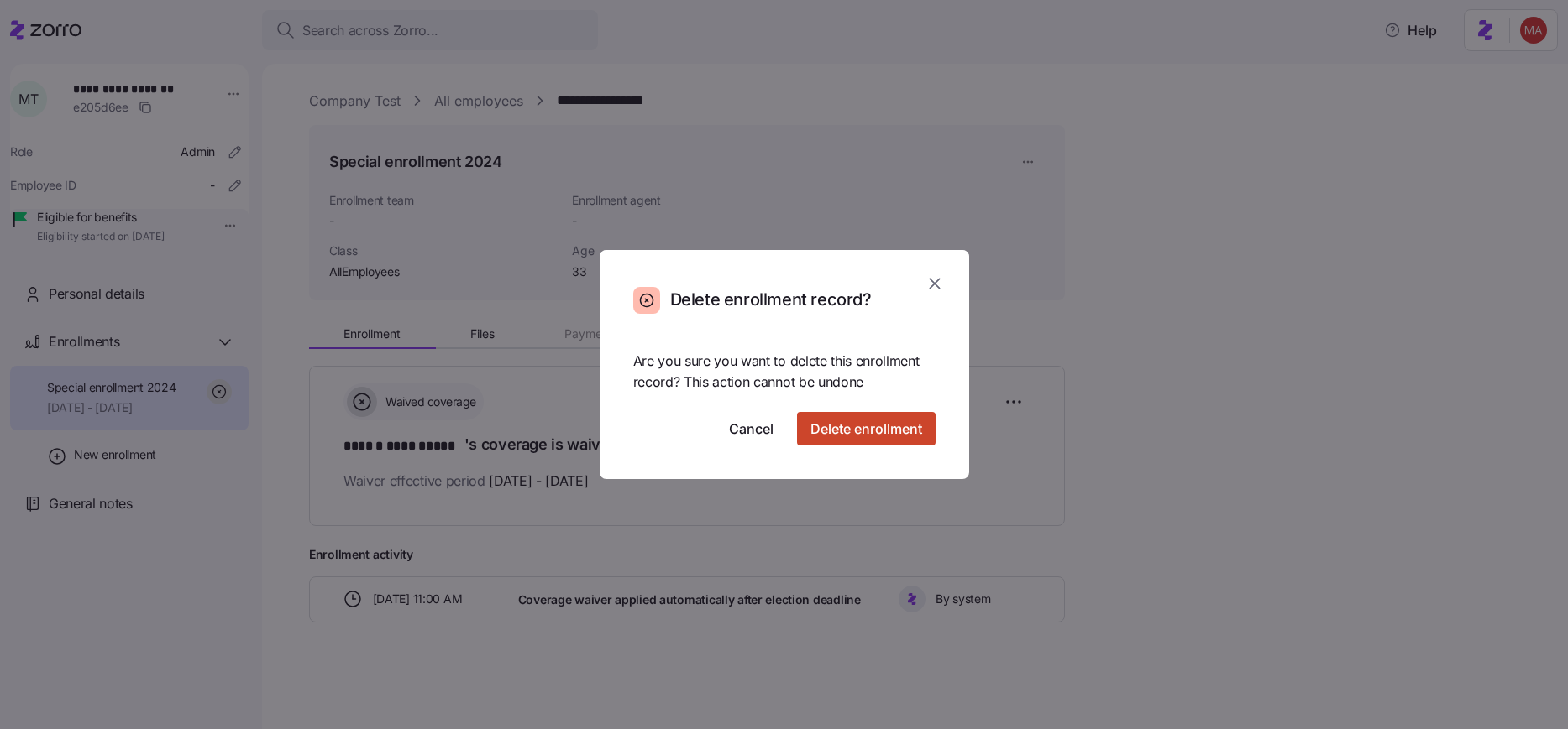
click at [872, 424] on span "Delete enrollment" at bounding box center [865, 429] width 111 height 20
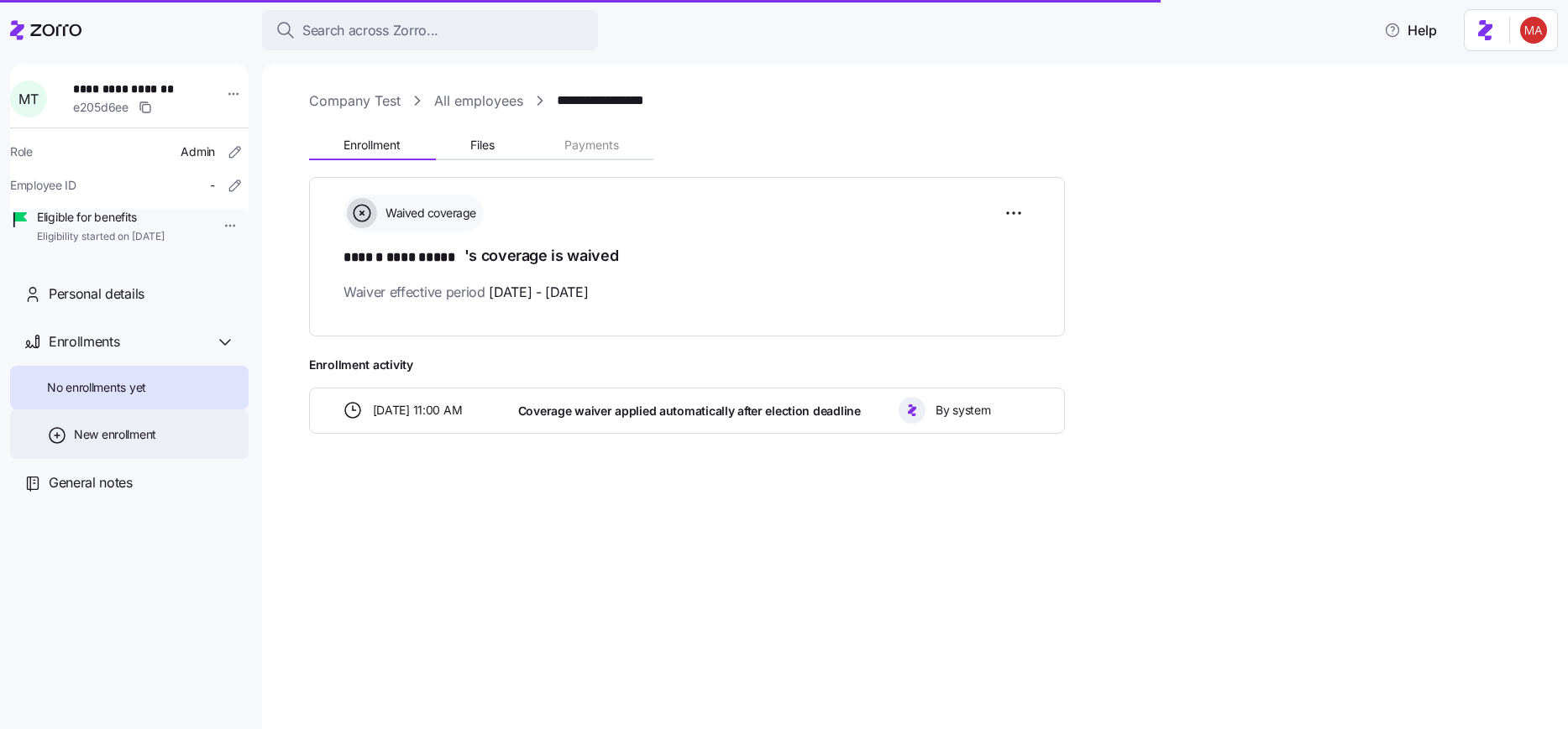
click at [166, 456] on div "New enrollment" at bounding box center [129, 434] width 238 height 50
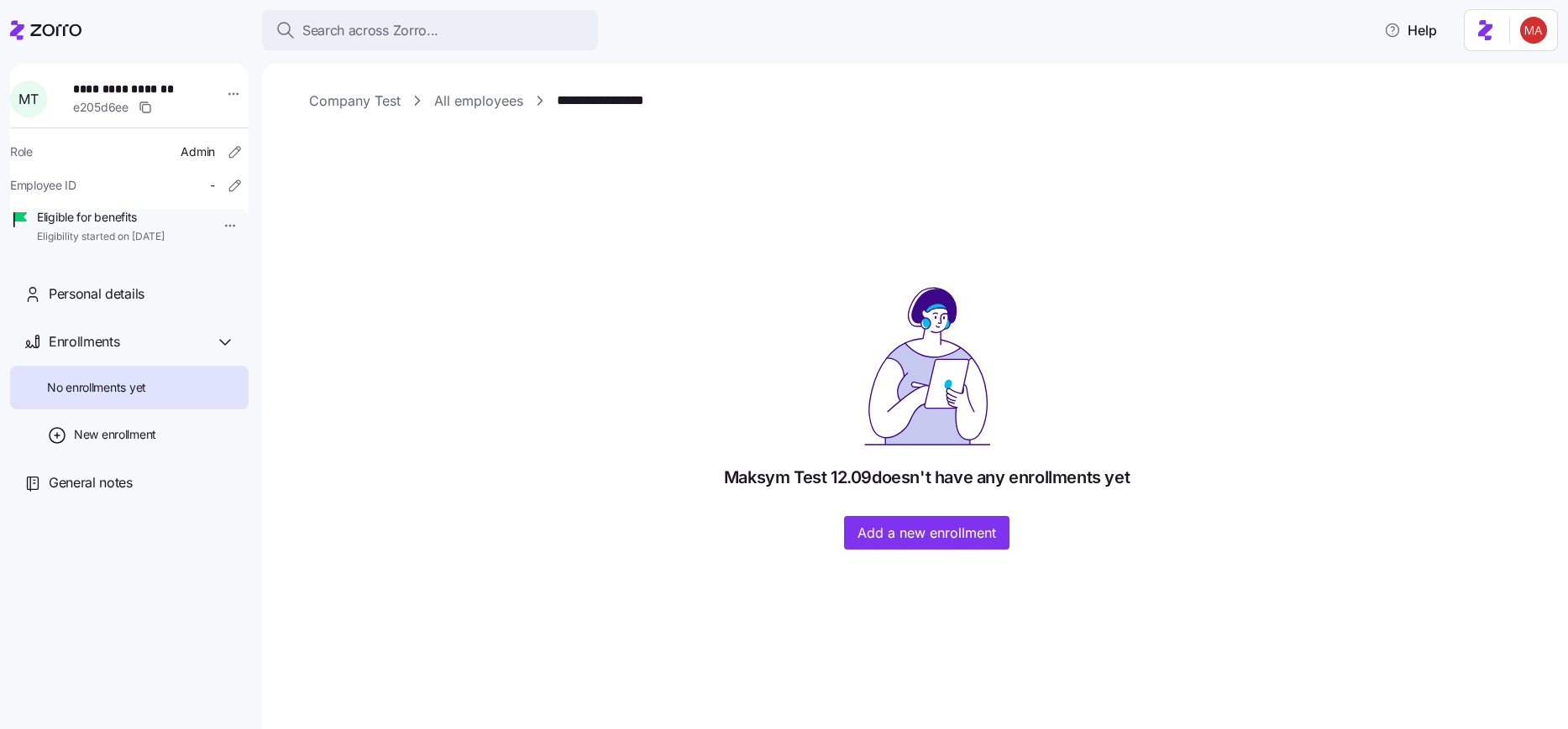
click at [591, 444] on div "Maksym Test 12.09 doesn't have any enrollments yet Add a new enrollment" at bounding box center [926, 418] width 1235 height 263
click at [114, 444] on span "New enrollment" at bounding box center [114, 434] width 82 height 17
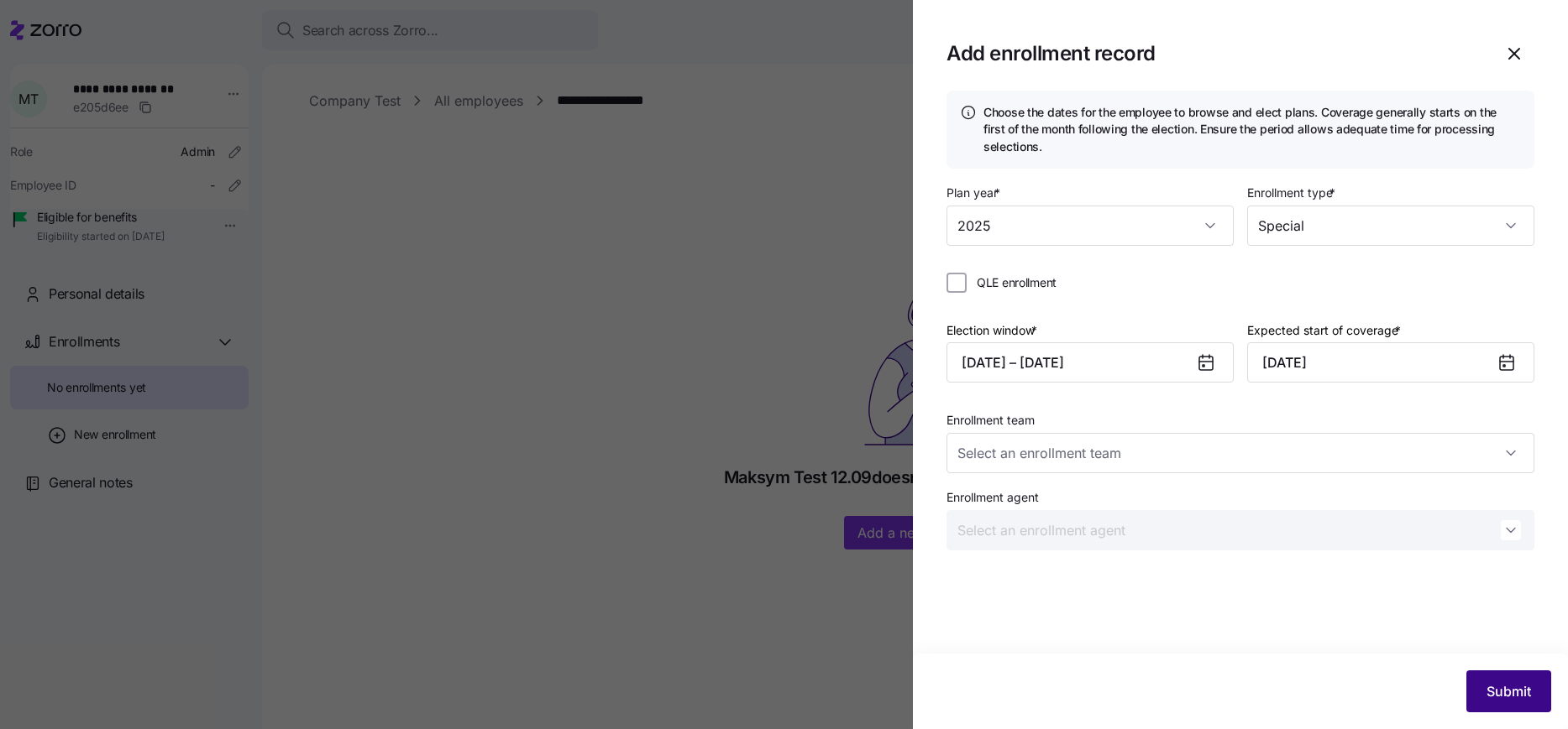
click at [1509, 687] on span "Submit" at bounding box center [1508, 691] width 44 height 20
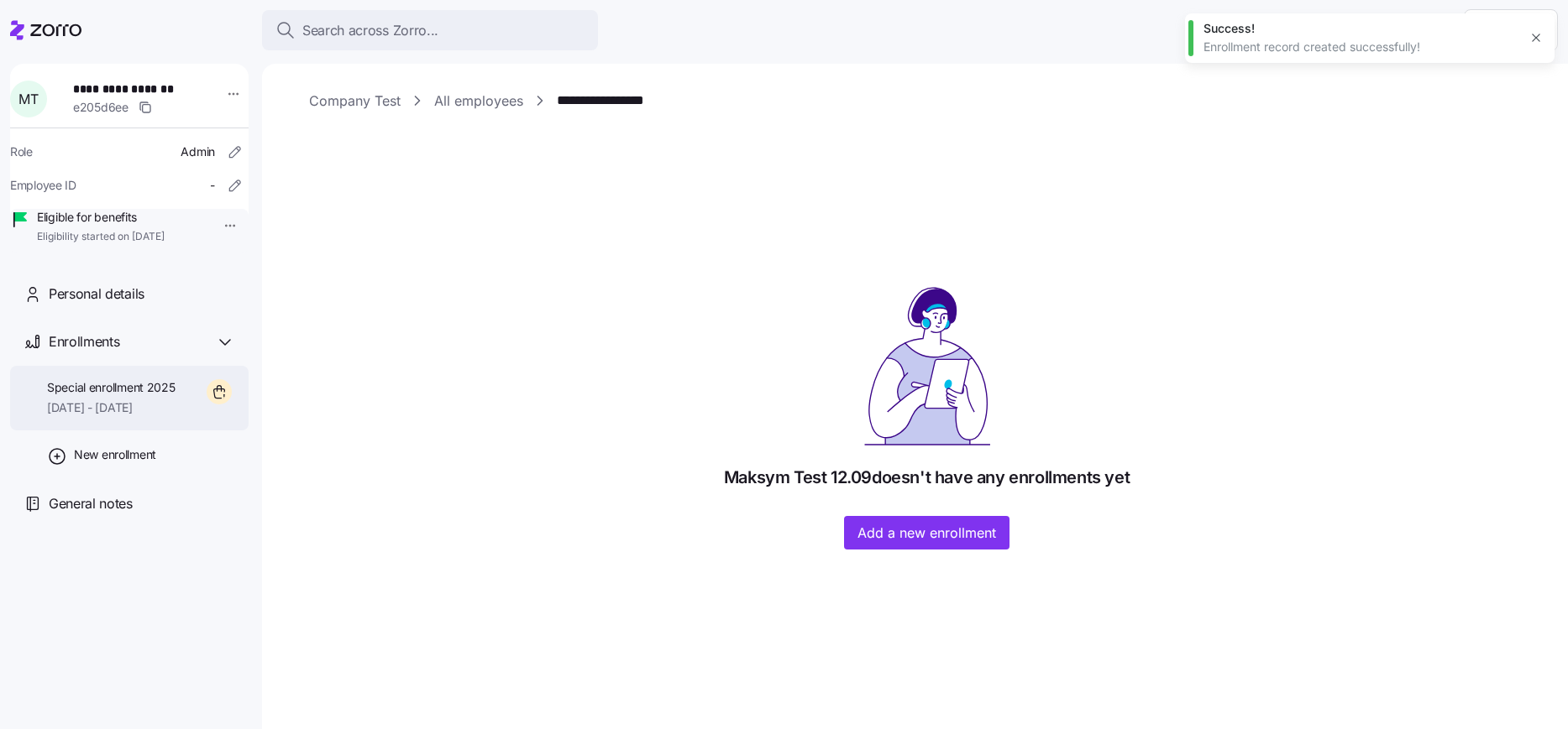
click at [164, 396] on span "Special enrollment 2025" at bounding box center [111, 388] width 129 height 17
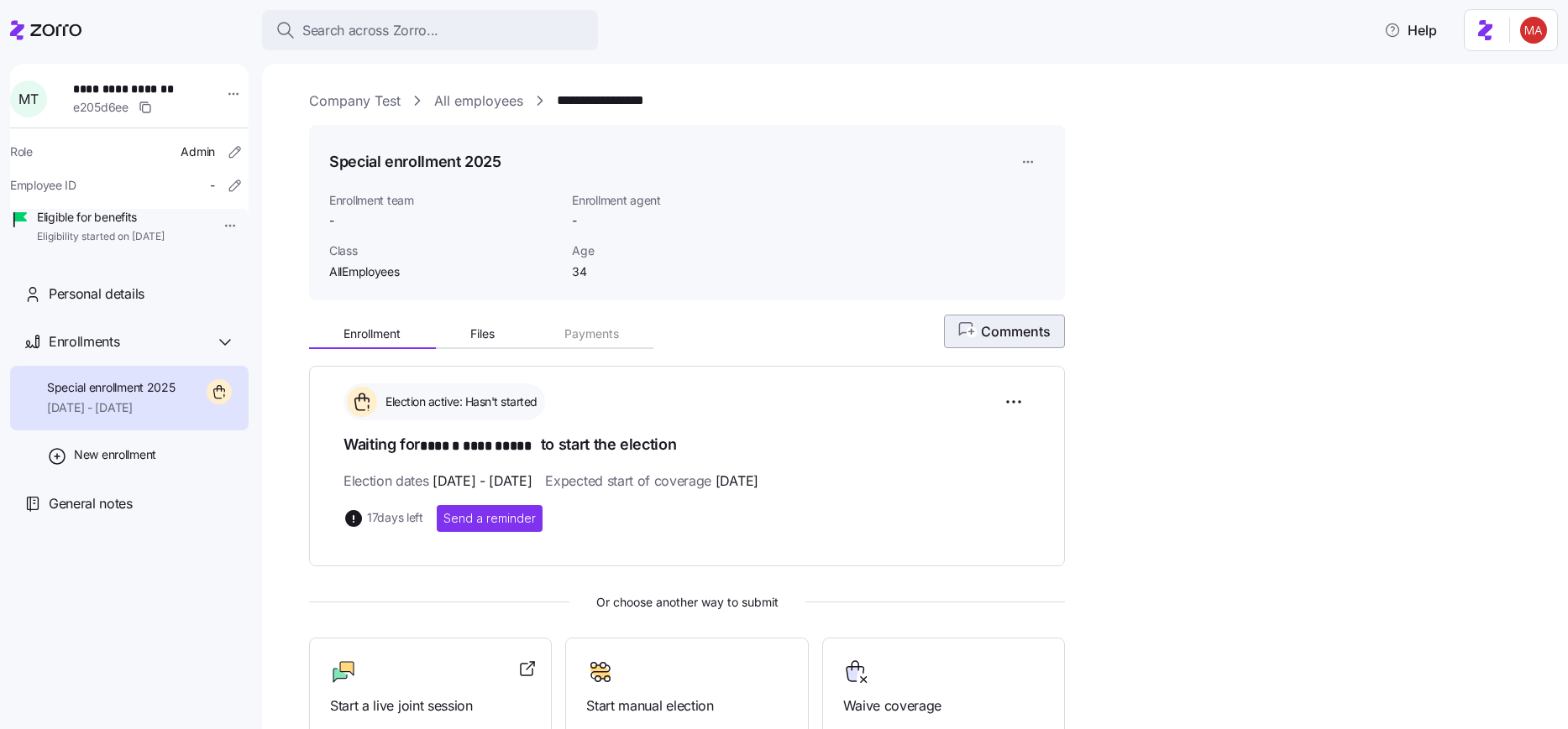
click at [1006, 335] on span "Comments" at bounding box center [1005, 331] width 92 height 20
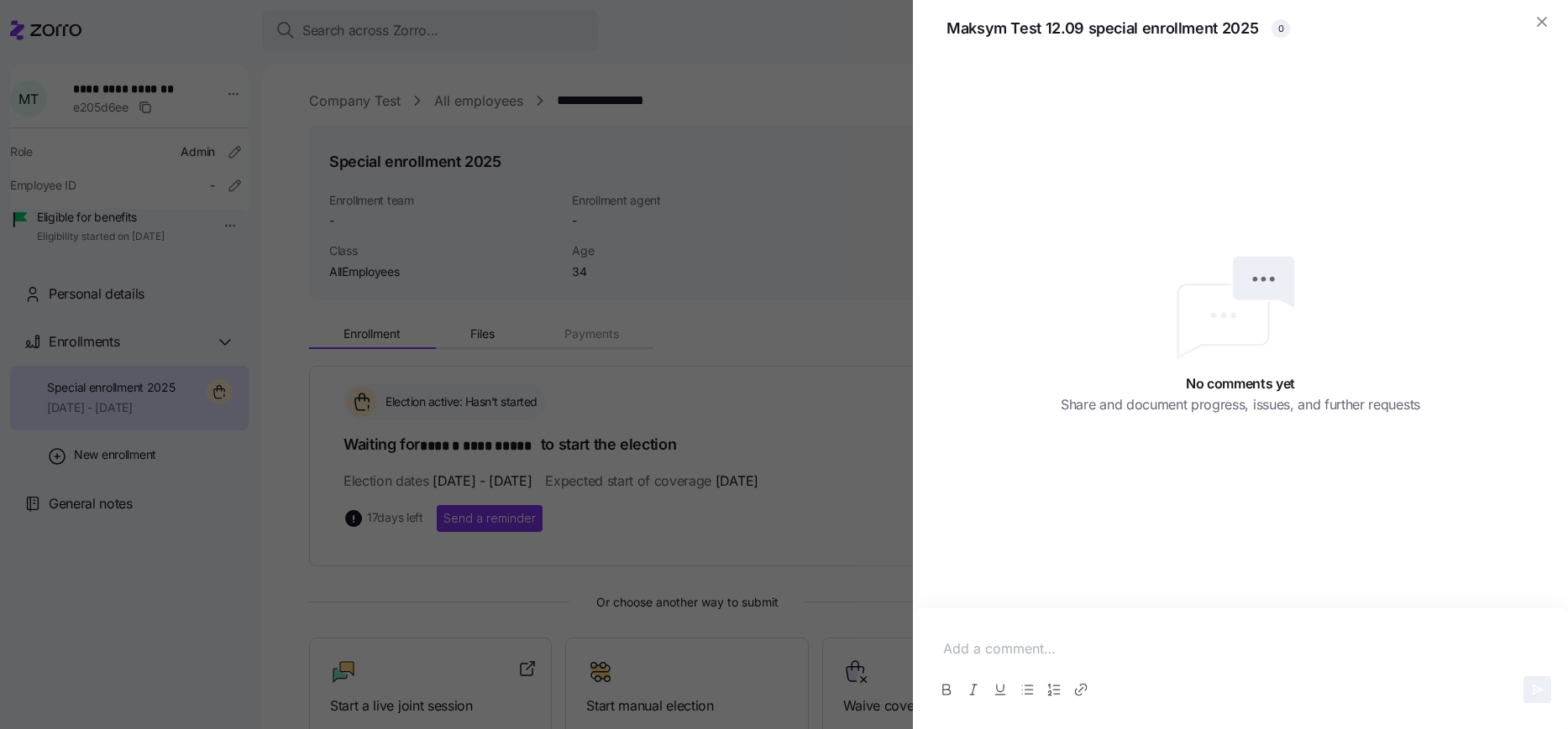
click at [1182, 595] on div "No comments yet Share and document progress, issues, and further requests" at bounding box center [1239, 333] width 655 height 550
click at [1035, 638] on div at bounding box center [1240, 649] width 621 height 48
click at [1530, 697] on icon "button" at bounding box center [1538, 689] width 15 height 14
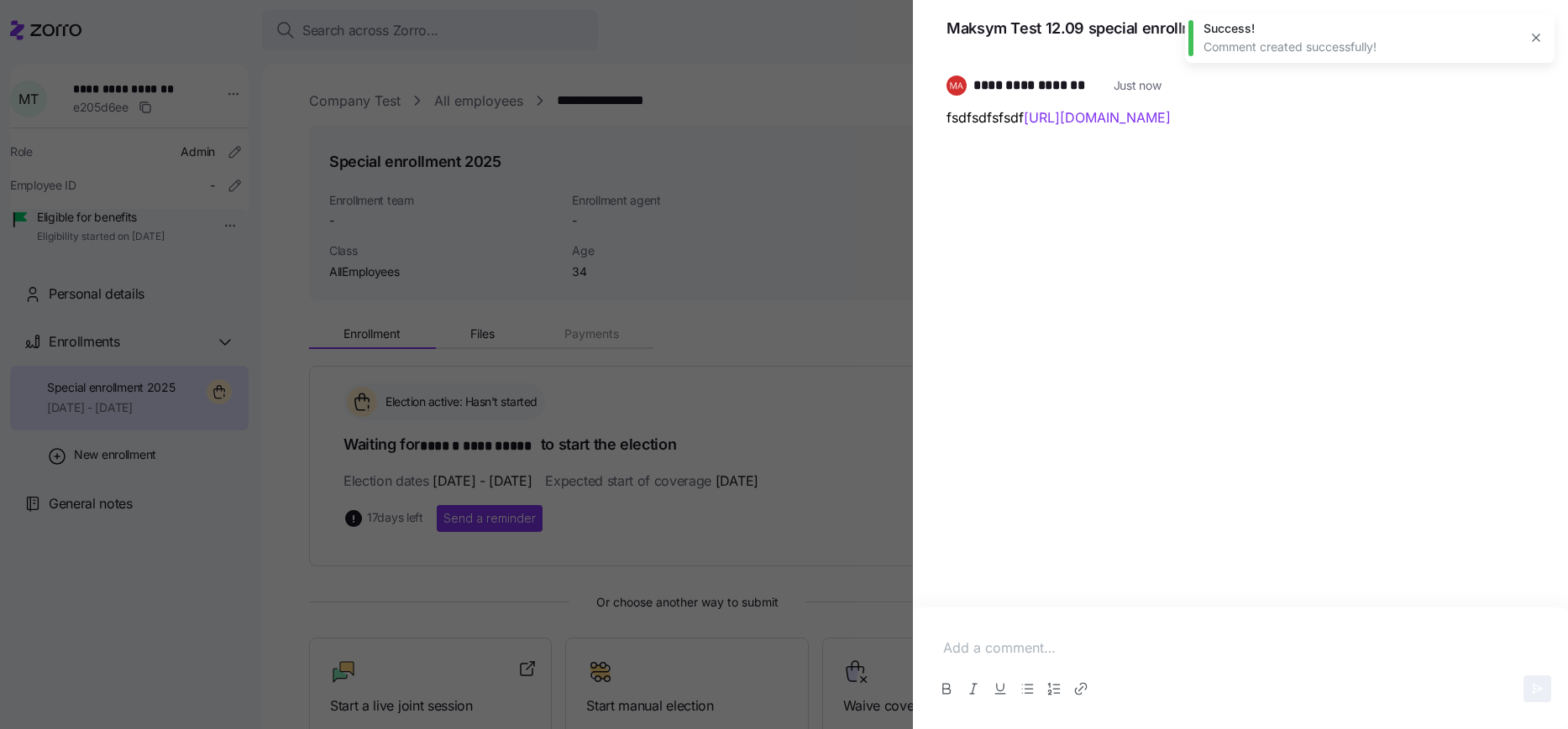
click at [1530, 32] on button "button" at bounding box center [1536, 38] width 24 height 24
click at [1123, 122] on link "https://developer.harness.io/docs/feature-flags/use-ff/ff-target-management/add…" at bounding box center [1098, 118] width 147 height 17
click at [1520, 92] on icon "button" at bounding box center [1521, 85] width 20 height 20
click at [1486, 153] on div "Edit" at bounding box center [1492, 149] width 71 height 27
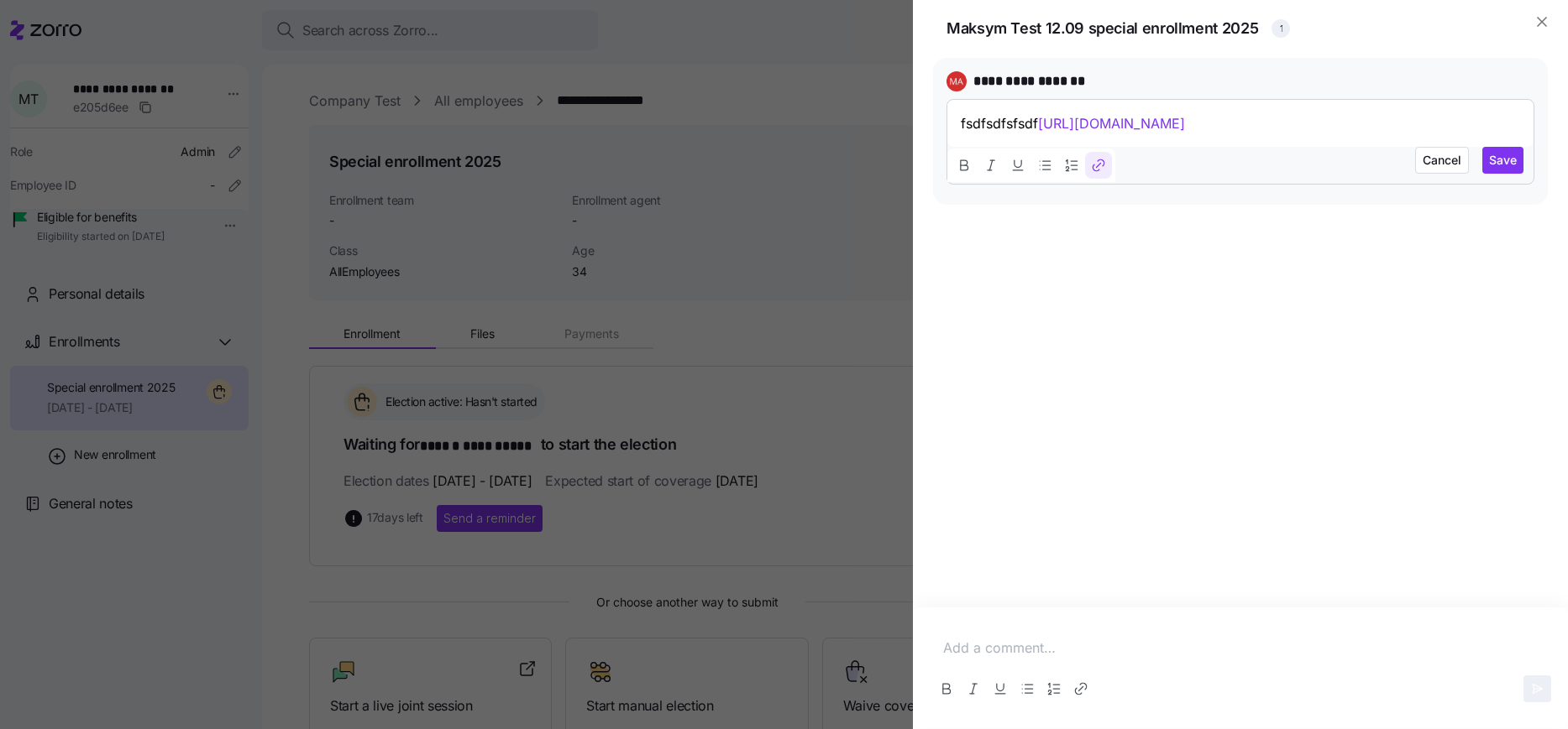
drag, startPoint x: 1137, startPoint y: 145, endPoint x: 1041, endPoint y: 125, distance: 98.1
click at [1041, 125] on p "fsdfsdfsfsdf https://developer.harness.io/docs/feature-flags/use-ff/ff-target-m…" at bounding box center [1239, 123] width 559 height 21
click at [1021, 122] on p "fsdfsdfsfsdf" at bounding box center [1239, 123] width 559 height 21
click at [1093, 164] on icon "Link" at bounding box center [1098, 166] width 17 height 17
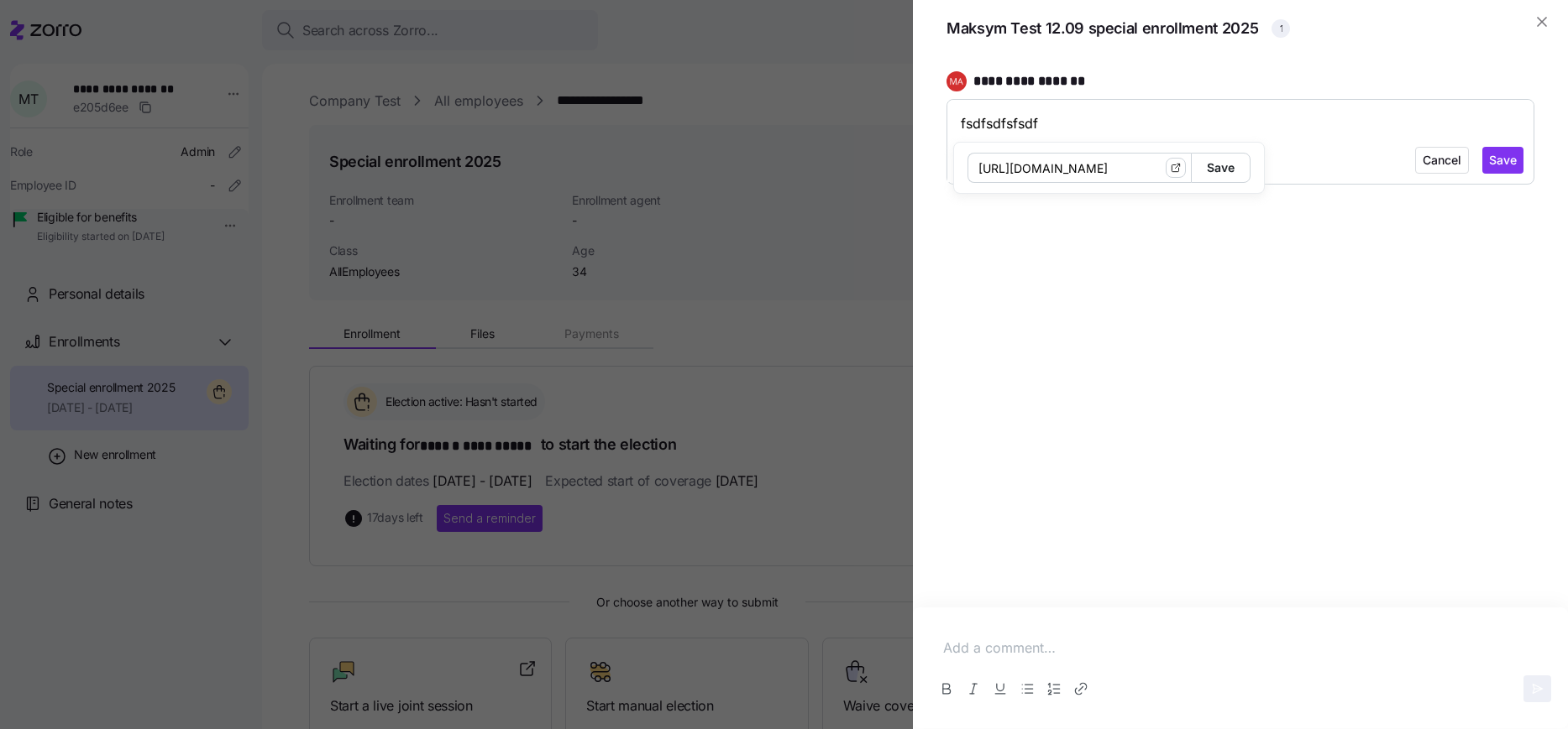
scroll to position [0, 377]
type input "https://developer.harness.io/docs/feature-flags/use-ff/ff-target-management/add…"
click at [1206, 169] on span "Save" at bounding box center [1220, 168] width 28 height 29
click at [1489, 160] on button "Save" at bounding box center [1503, 160] width 41 height 27
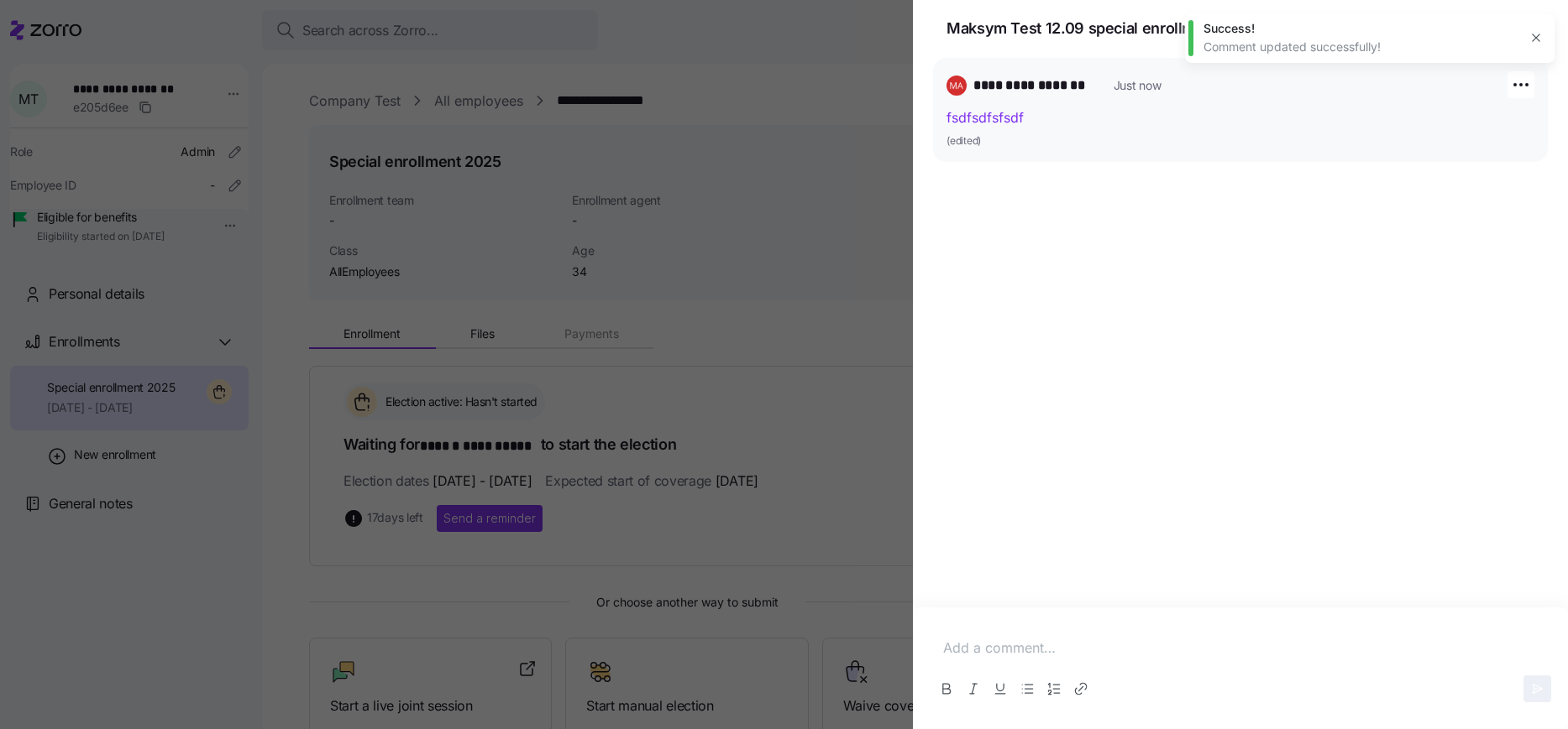
click at [979, 116] on link "fsdfsdfsfsdf" at bounding box center [985, 118] width 77 height 17
